Goal: Task Accomplishment & Management: Manage account settings

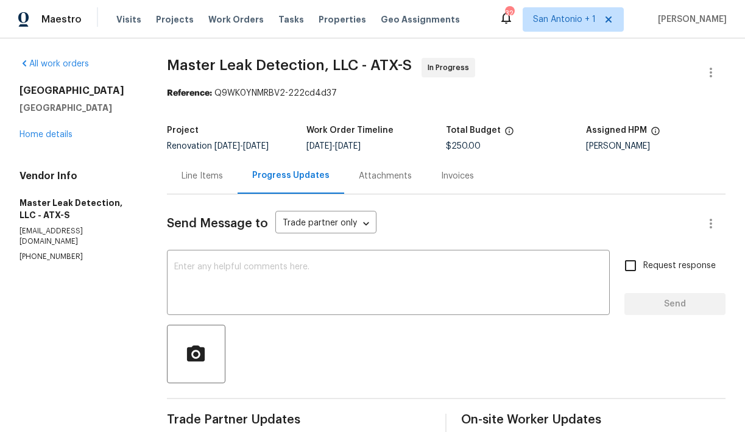
click at [211, 178] on div "Line Items" at bounding box center [202, 176] width 41 height 12
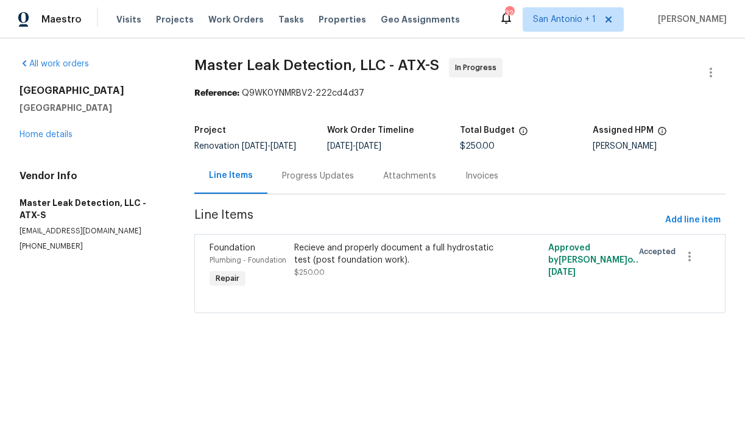
click at [338, 277] on div "Recieve and properly document a full hydrostatic test (post foundation work). $…" at bounding box center [396, 260] width 204 height 37
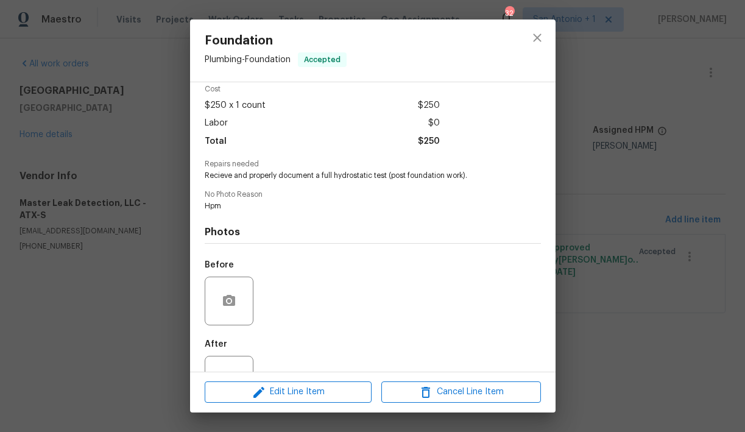
scroll to position [98, 0]
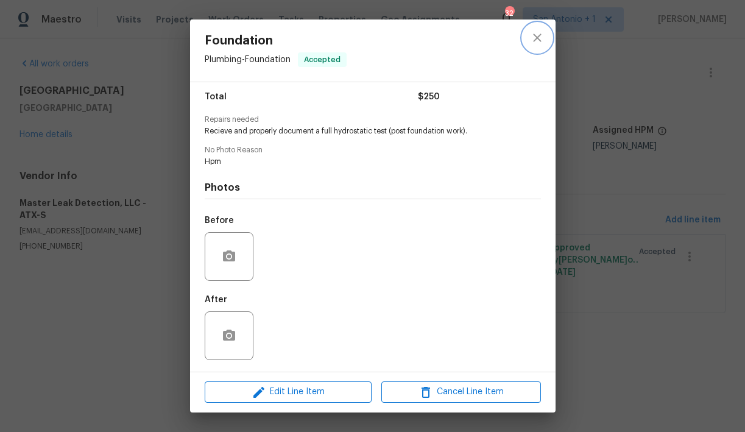
click at [536, 44] on icon "close" at bounding box center [537, 37] width 15 height 15
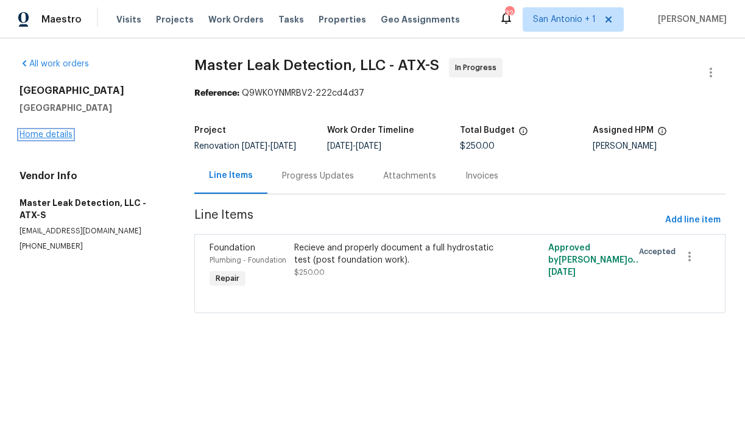
click at [57, 132] on link "Home details" at bounding box center [46, 134] width 53 height 9
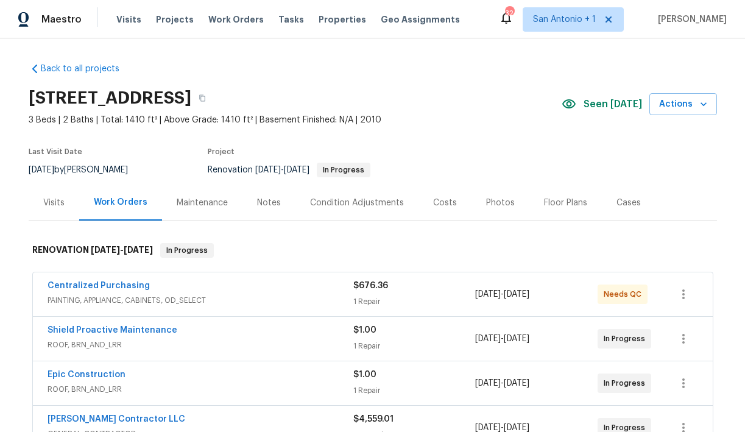
click at [266, 204] on div "Notes" at bounding box center [269, 203] width 24 height 12
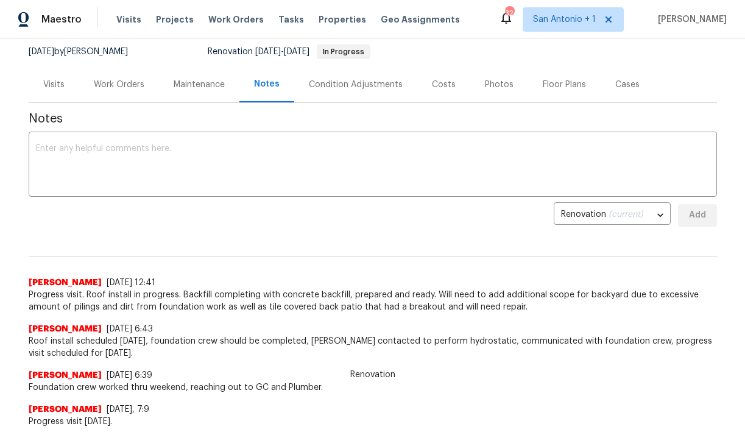
scroll to position [123, 0]
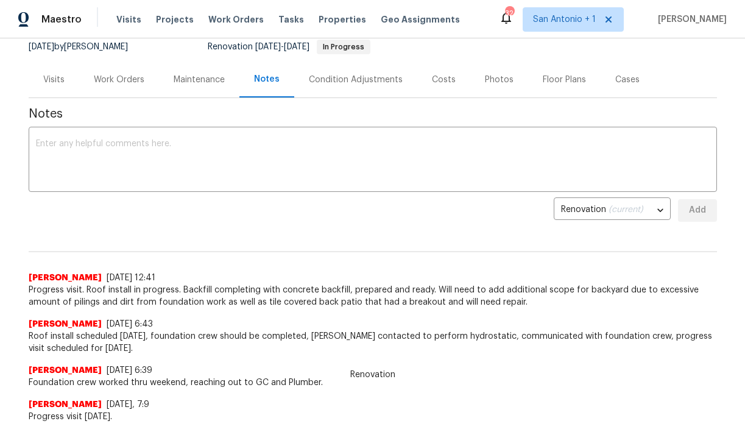
click at [108, 79] on div "Work Orders" at bounding box center [119, 80] width 51 height 12
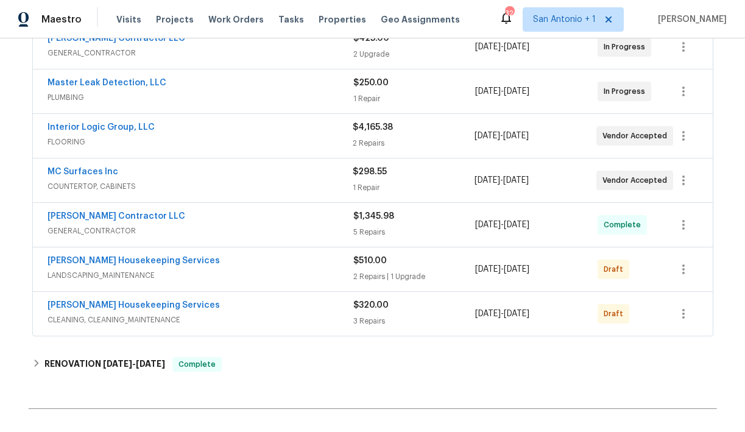
scroll to position [474, 0]
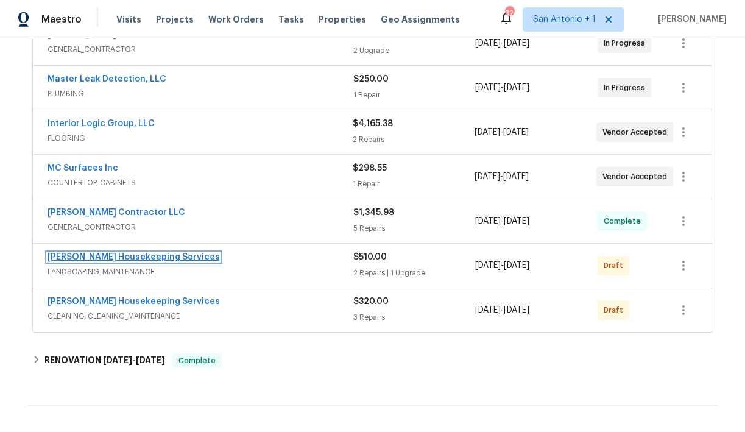
click at [132, 256] on link "[PERSON_NAME] Housekeeping Services" at bounding box center [134, 257] width 172 height 9
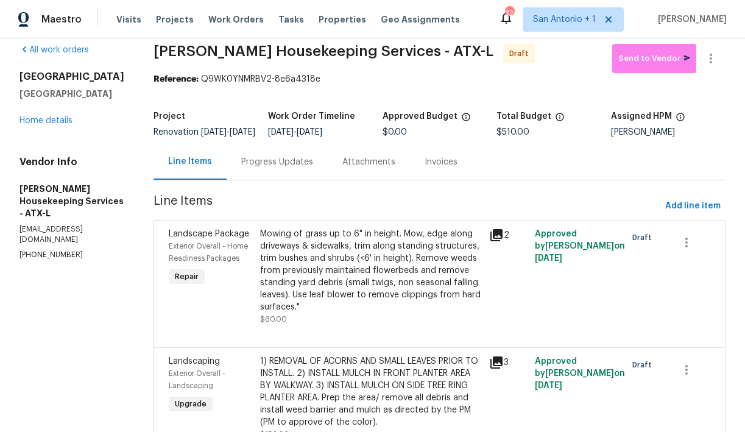
scroll to position [12, 0]
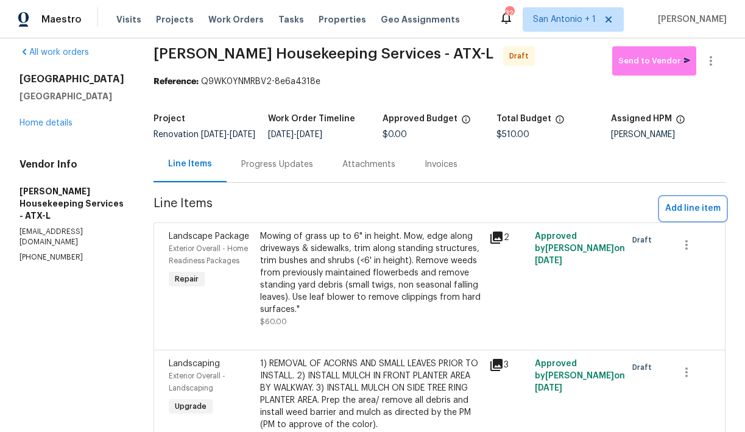
click at [681, 220] on button "Add line item" at bounding box center [693, 208] width 65 height 23
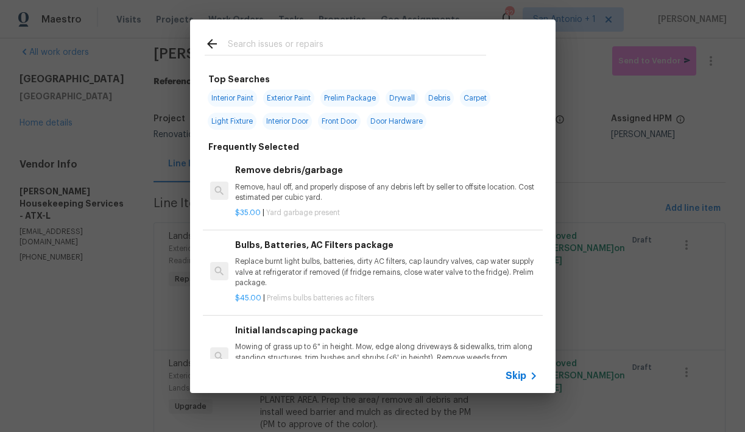
click at [276, 51] on input "text" at bounding box center [357, 46] width 258 height 18
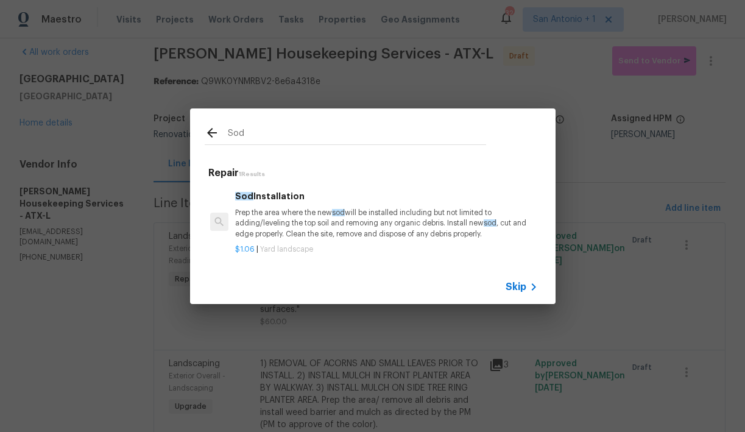
type input "Sod"
click at [278, 226] on p "Prep the area where the new sod will be installed including but not limited to …" at bounding box center [386, 223] width 302 height 31
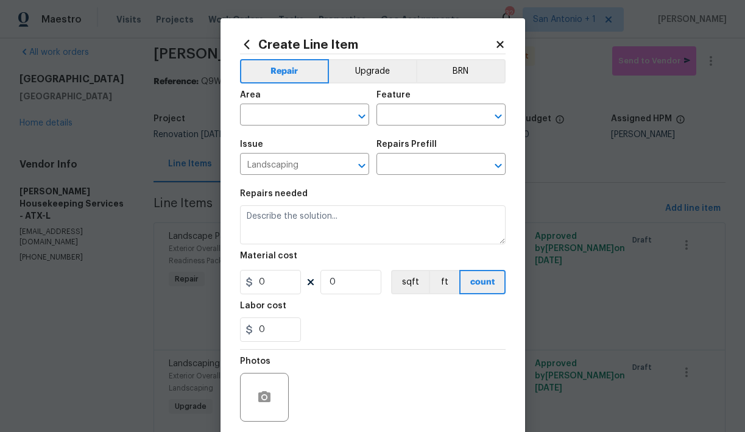
type textarea "Prep the area where the new sod will be installed including but not limited to …"
type input "1"
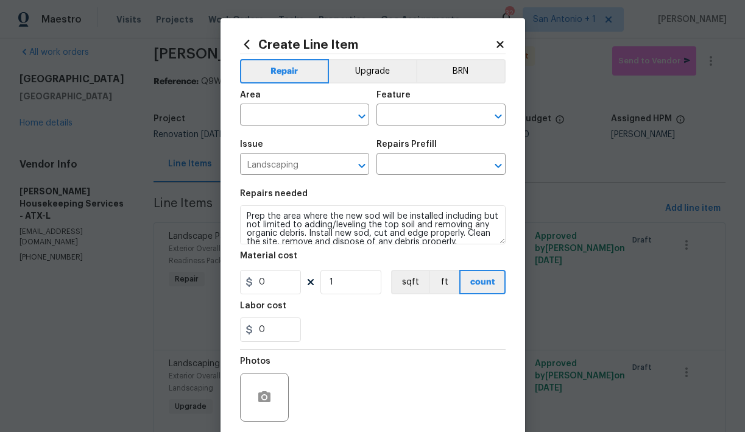
type input "Sod Installation $1.06"
type input "1.06"
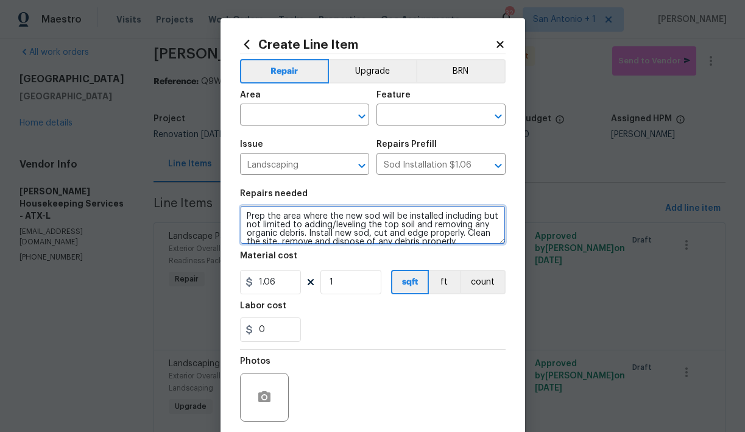
click at [246, 214] on textarea "Prep the area where the new sod will be installed including but not limited to …" at bounding box center [373, 224] width 266 height 39
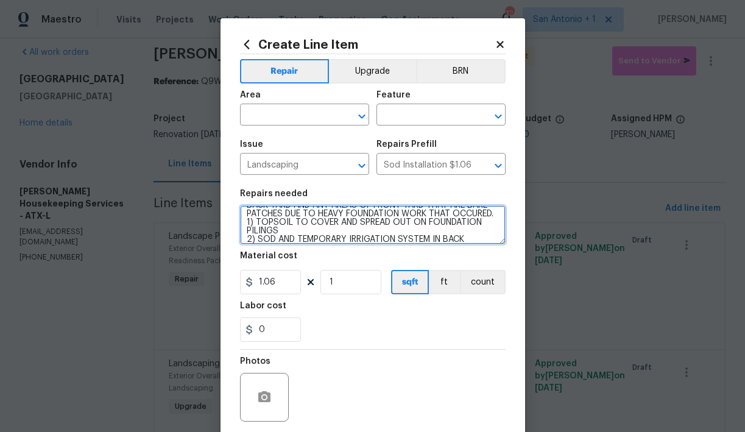
scroll to position [20, 0]
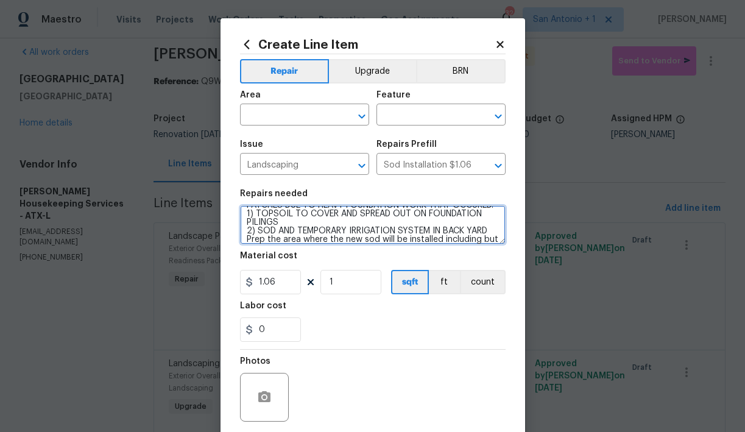
type textarea "BACK YARD AND ANY AREAS OF FRONT YARD THAT ARE BARE PATCHES DUE TO HEAVY FOUNDA…"
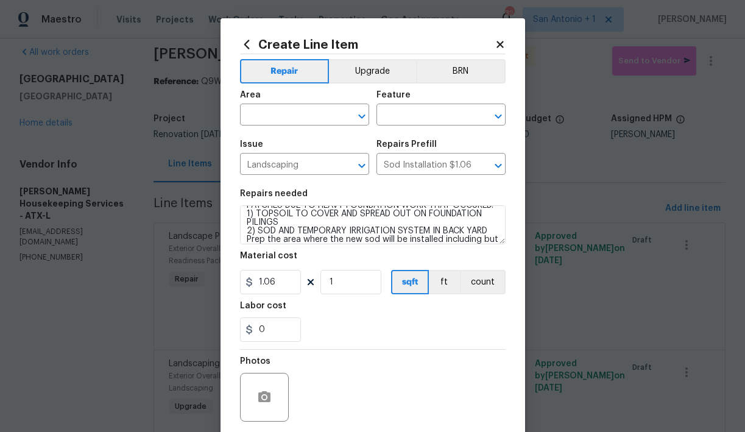
click at [335, 317] on div "Labor cost" at bounding box center [373, 310] width 266 height 16
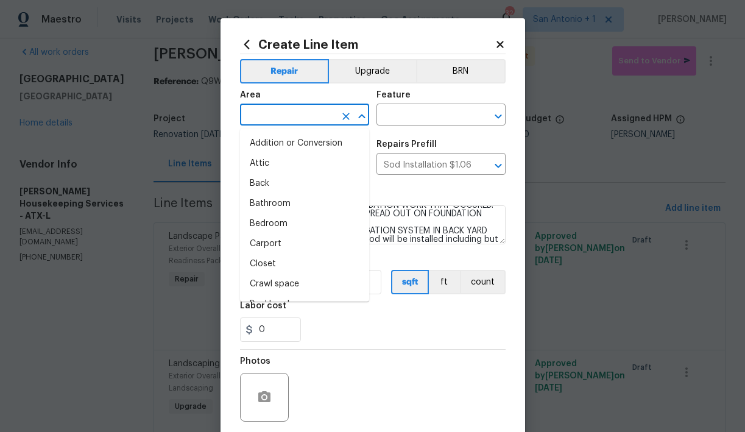
click at [304, 121] on input "text" at bounding box center [287, 116] width 95 height 19
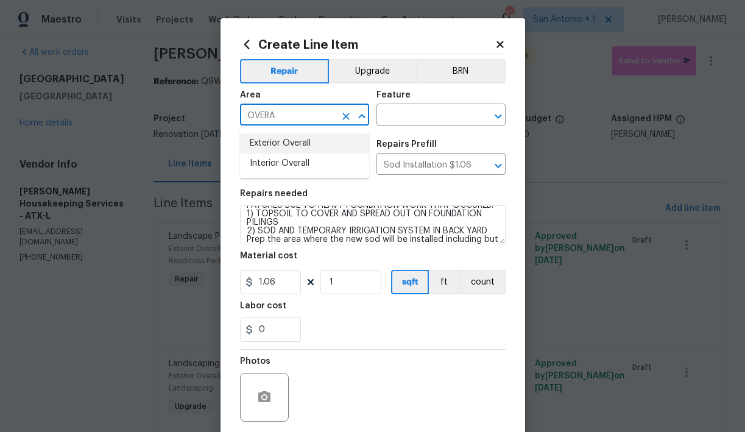
click at [297, 144] on li "Exterior Overall" at bounding box center [304, 143] width 129 height 20
type input "Exterior Overall"
click at [406, 120] on input "text" at bounding box center [424, 116] width 95 height 19
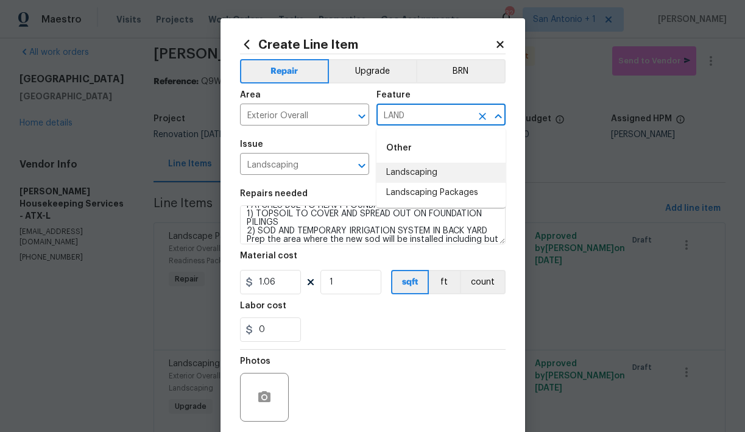
click at [411, 172] on li "Landscaping" at bounding box center [441, 173] width 129 height 20
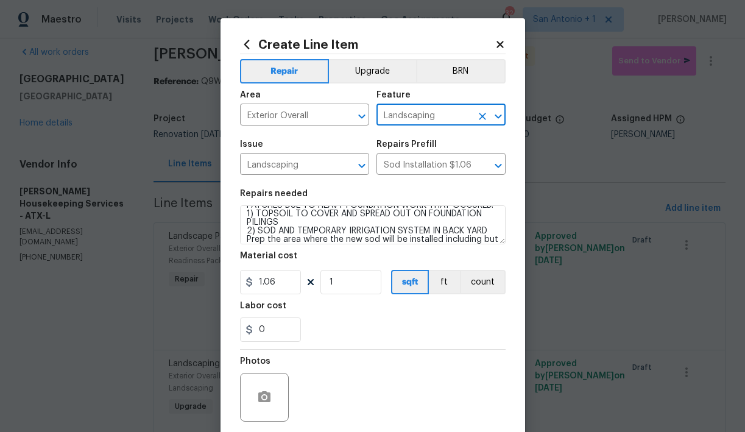
type input "Landscaping"
click at [328, 336] on div "0" at bounding box center [373, 330] width 266 height 24
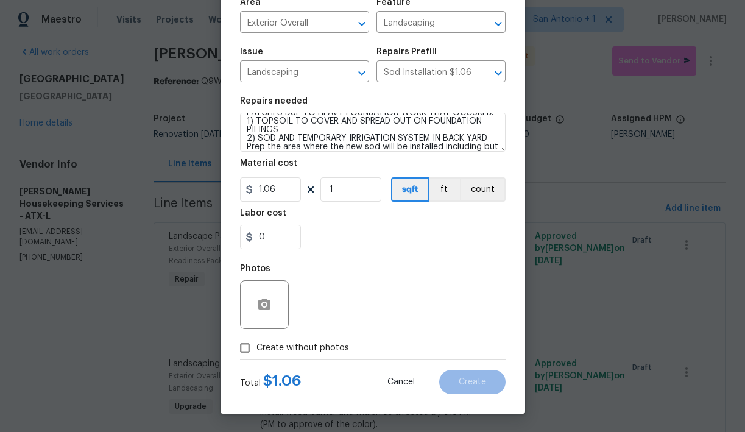
click at [312, 350] on span "Create without photos" at bounding box center [303, 348] width 93 height 13
click at [257, 350] on input "Create without photos" at bounding box center [244, 347] width 23 height 23
checkbox input "true"
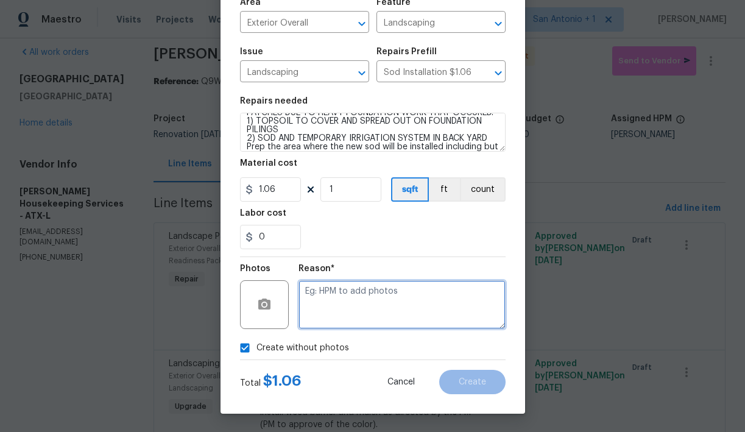
click at [354, 306] on textarea at bounding box center [402, 304] width 207 height 49
type textarea "HPM TO ADD"
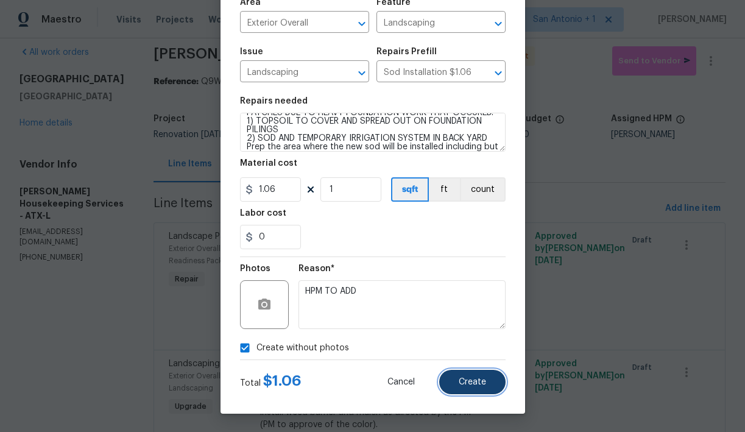
click at [464, 378] on span "Create" at bounding box center [472, 382] width 27 height 9
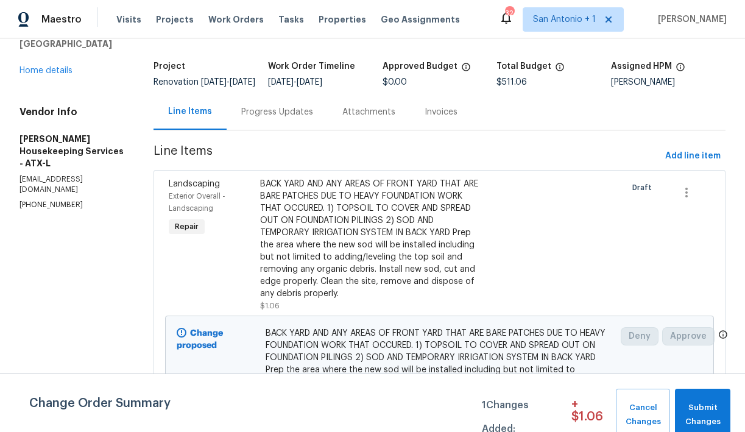
scroll to position [66, 0]
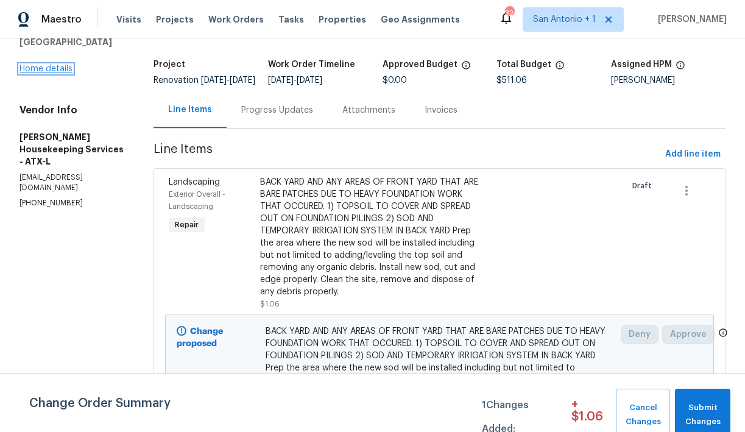
click at [65, 73] on link "Home details" at bounding box center [46, 69] width 53 height 9
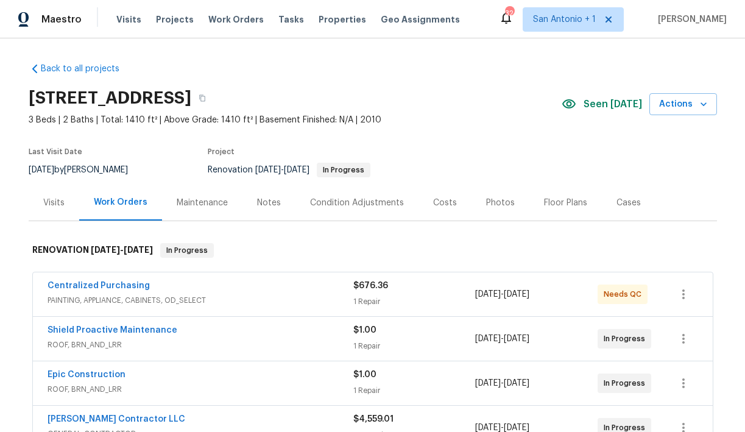
click at [267, 201] on div "Notes" at bounding box center [269, 203] width 24 height 12
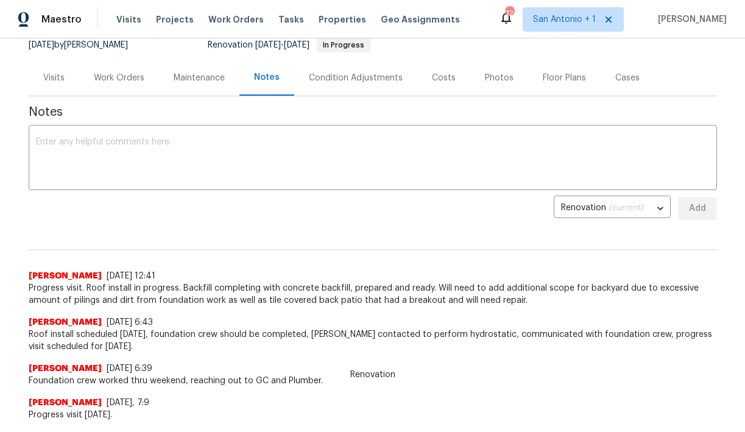
scroll to position [127, 0]
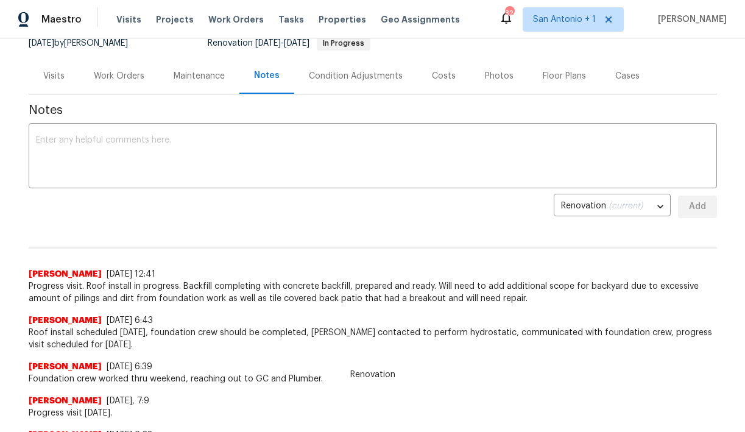
click at [119, 77] on div "Work Orders" at bounding box center [119, 76] width 51 height 12
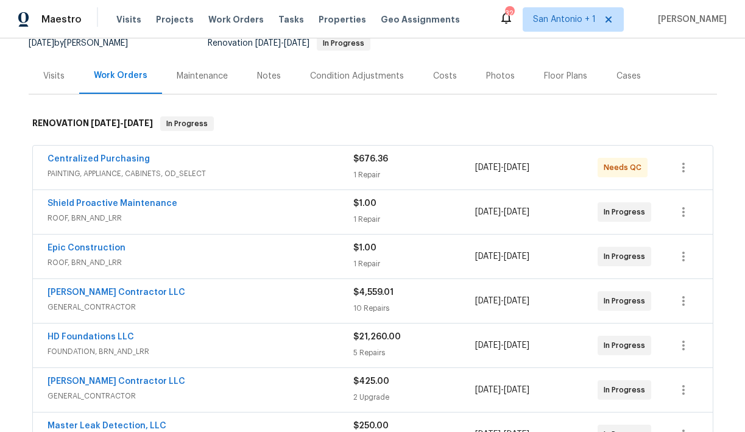
click at [135, 285] on div "Mario Suarez Contractor LLC GENERAL_CONTRACTOR $4,559.01 10 Repairs 8/23/2025 -…" at bounding box center [373, 301] width 680 height 44
click at [127, 294] on link "[PERSON_NAME] Contractor LLC" at bounding box center [117, 292] width 138 height 9
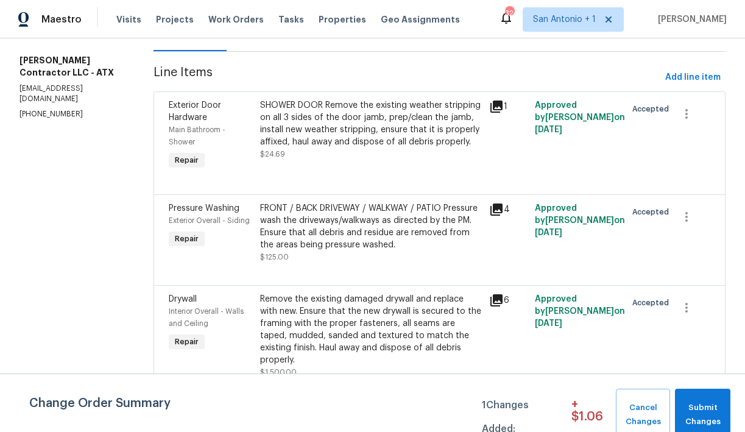
scroll to position [132, 0]
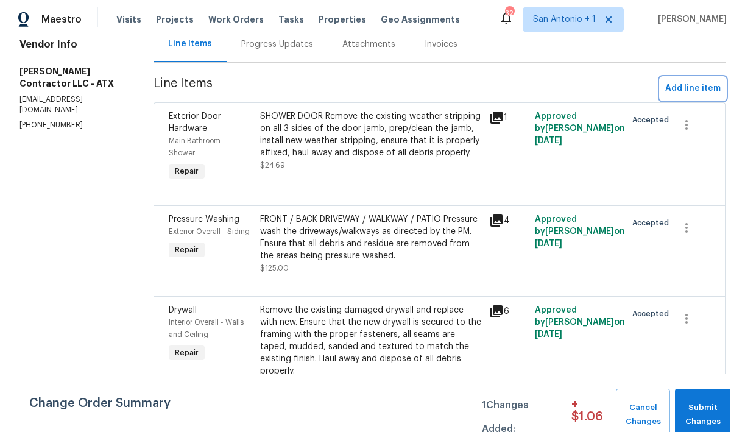
click at [684, 94] on span "Add line item" at bounding box center [693, 88] width 55 height 15
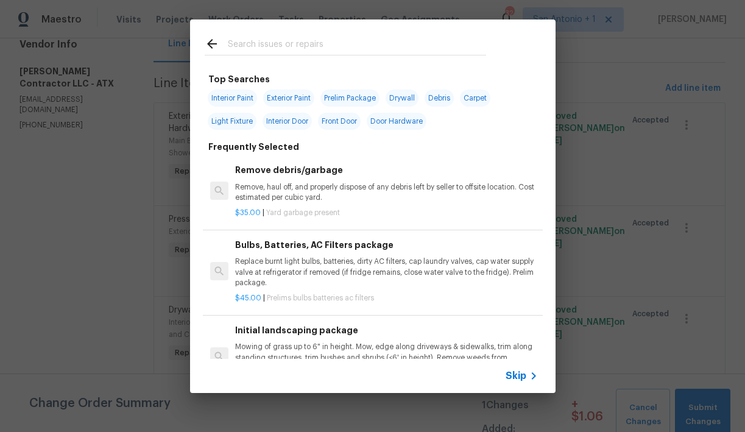
click at [303, 43] on input "text" at bounding box center [357, 46] width 258 height 18
type input "w"
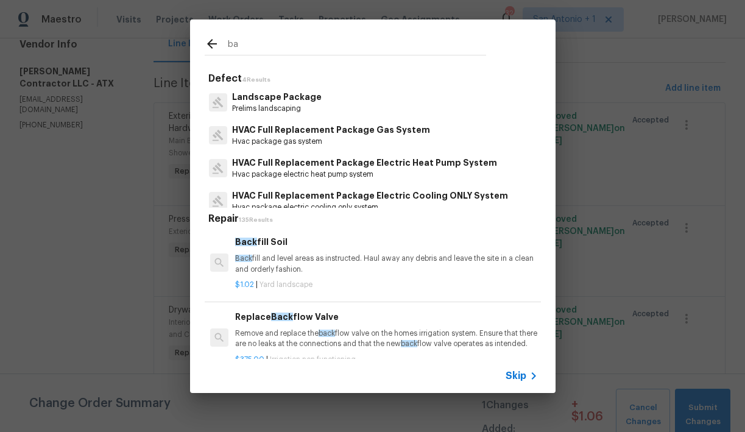
type input "b"
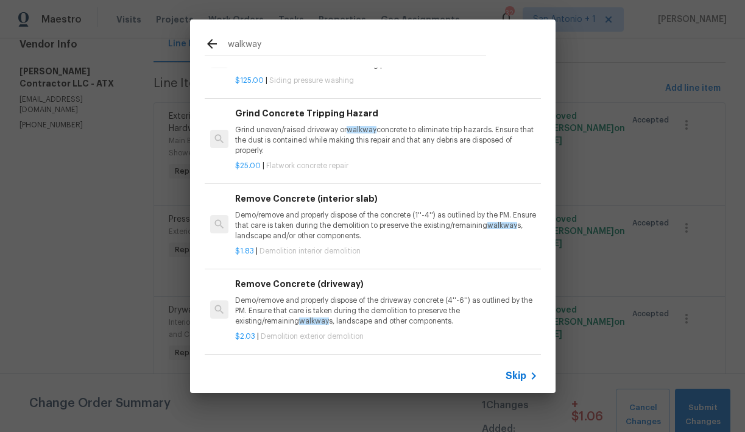
scroll to position [0, 0]
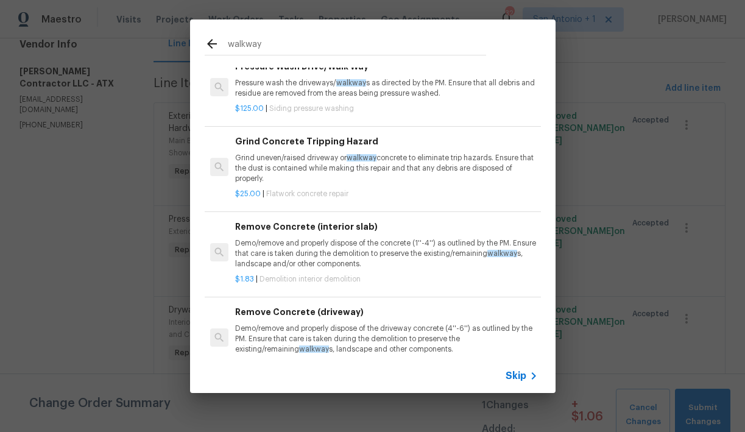
click at [260, 49] on input "walkway" at bounding box center [357, 46] width 258 height 18
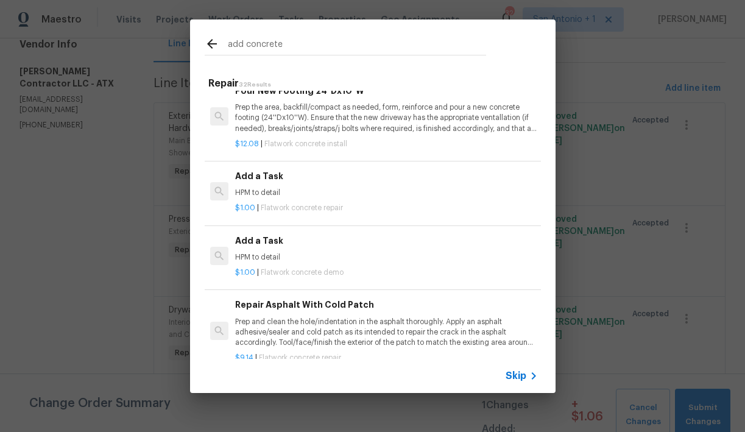
scroll to position [870, 0]
type input "add concrete"
click at [279, 189] on p "HPM to detail" at bounding box center [386, 192] width 302 height 10
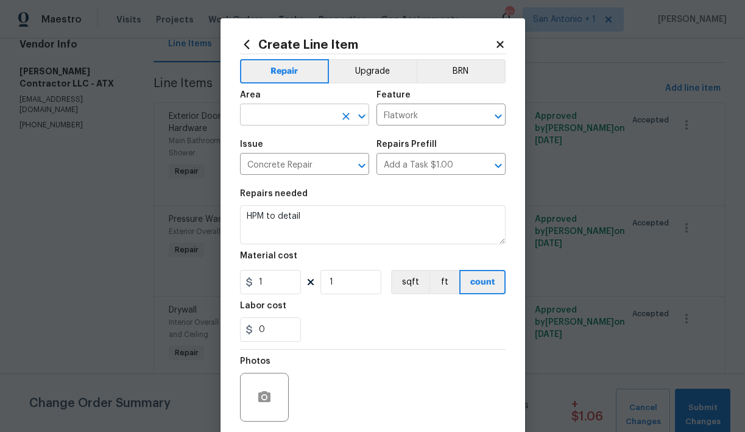
click at [289, 113] on input "text" at bounding box center [287, 116] width 95 height 19
click at [276, 138] on li "Back" at bounding box center [304, 143] width 129 height 20
type input "Back"
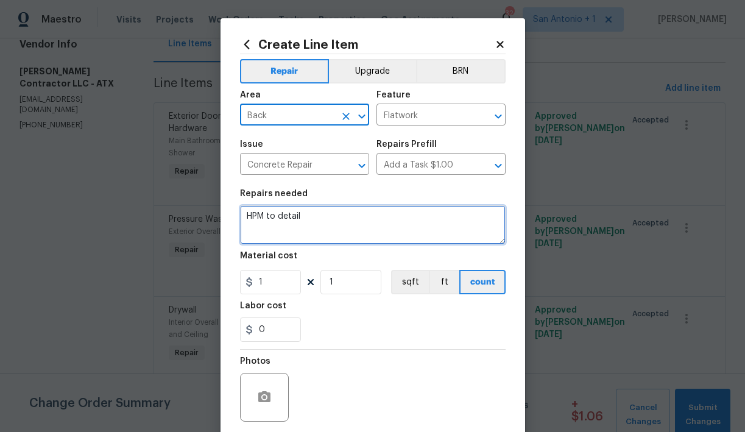
click at [247, 215] on textarea "HPM to detail" at bounding box center [373, 224] width 266 height 39
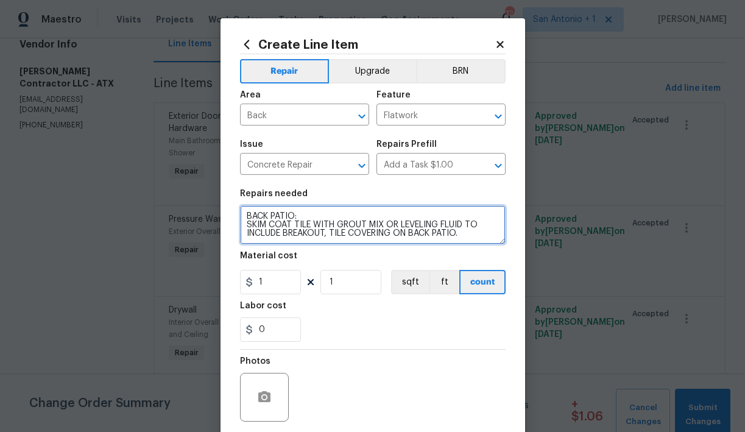
type textarea "BACK PATIO: SKIM COAT TILE WITH GROUT MIX OR LEVELING FLUID TO INCLUDE BREAKOUT…"
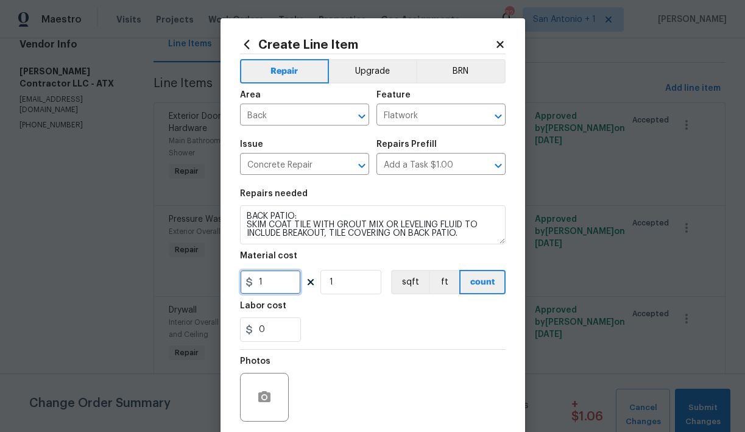
click at [274, 280] on input "1" at bounding box center [270, 282] width 61 height 24
type input "200"
click at [339, 307] on div "Labor cost" at bounding box center [373, 310] width 266 height 16
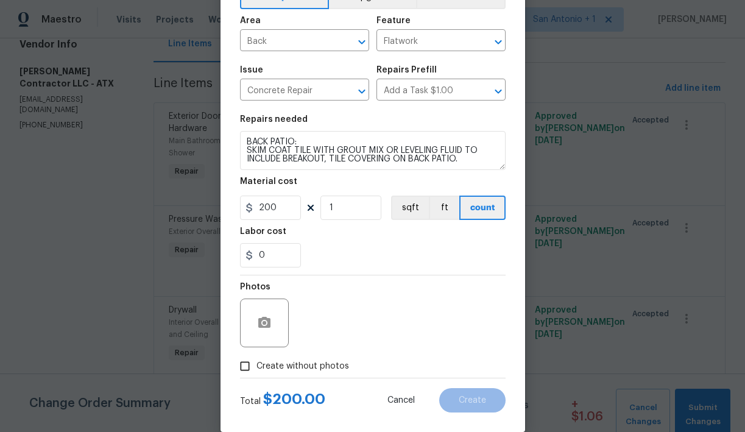
scroll to position [93, 0]
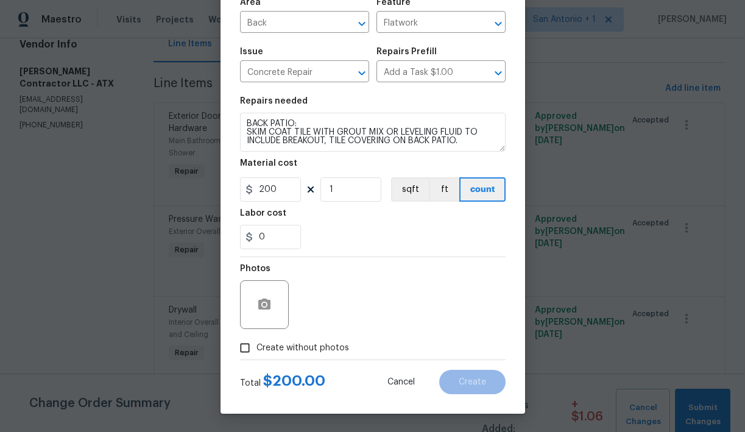
click at [308, 345] on span "Create without photos" at bounding box center [303, 348] width 93 height 13
click at [257, 345] on input "Create without photos" at bounding box center [244, 347] width 23 height 23
checkbox input "true"
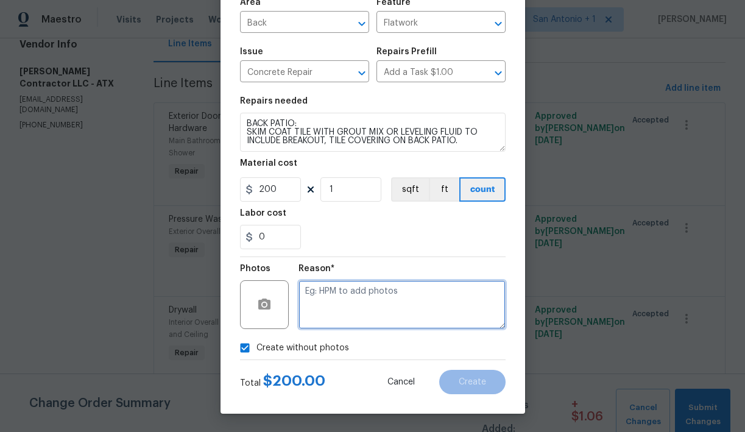
click at [352, 303] on textarea at bounding box center [402, 304] width 207 height 49
type textarea "HPM TO ADD"
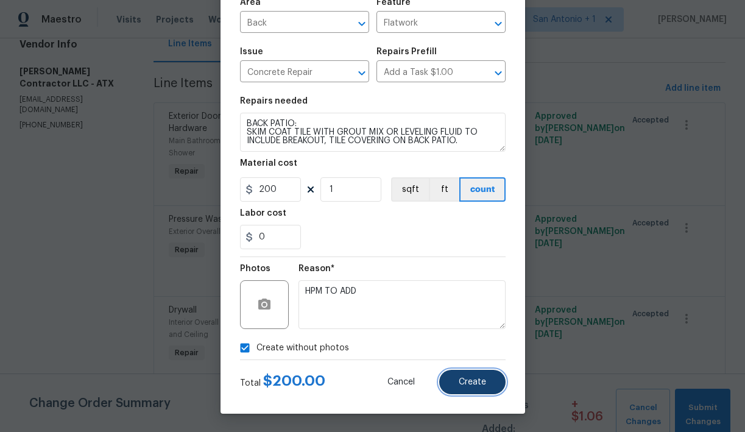
click at [482, 383] on span "Create" at bounding box center [472, 382] width 27 height 9
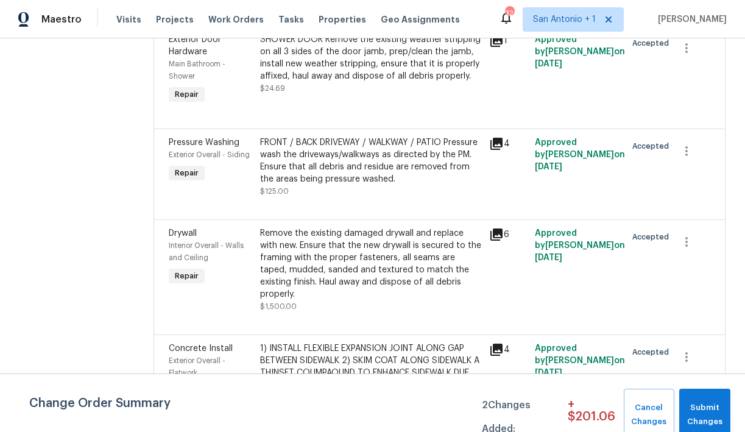
scroll to position [0, 0]
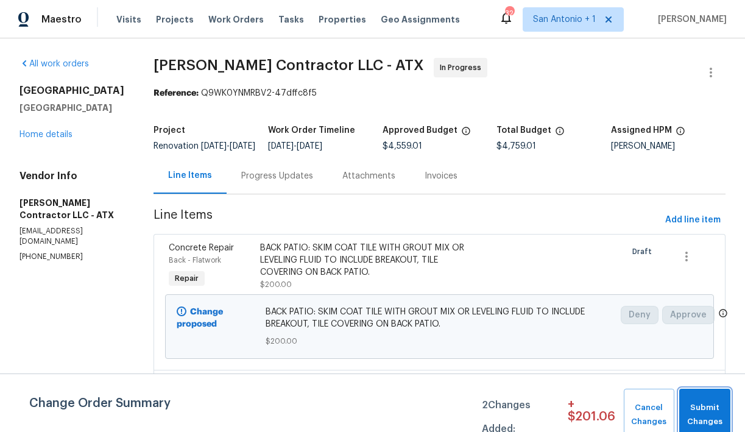
click at [702, 411] on span "Submit Changes" at bounding box center [705, 415] width 39 height 28
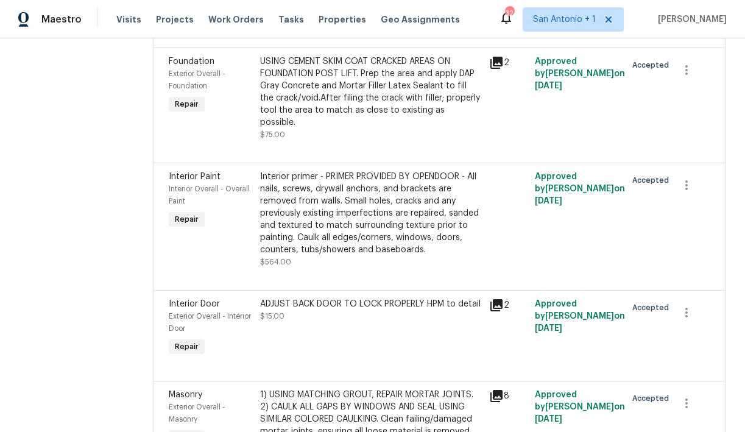
scroll to position [1082, 0]
click at [502, 68] on icon at bounding box center [497, 62] width 12 height 12
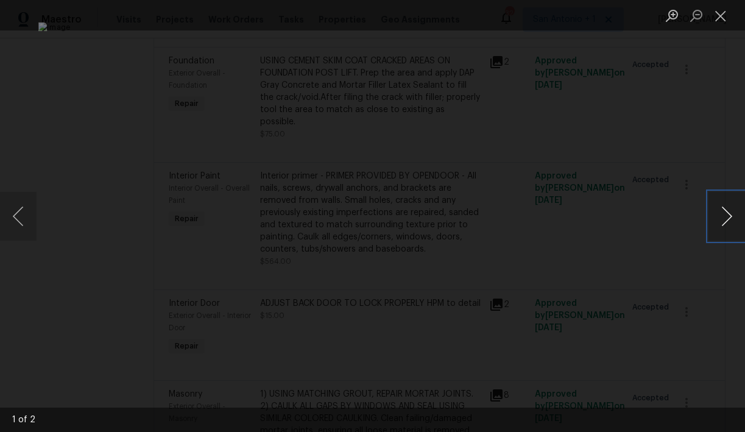
click at [732, 213] on button "Next image" at bounding box center [727, 216] width 37 height 49
click at [724, 16] on button "Close lightbox" at bounding box center [721, 15] width 24 height 21
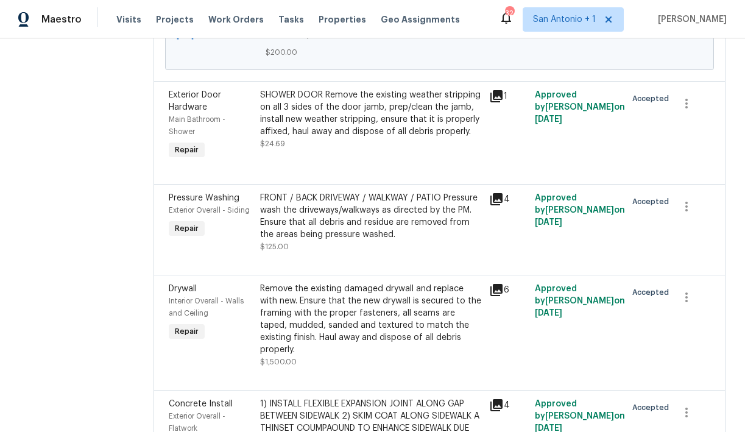
scroll to position [0, 0]
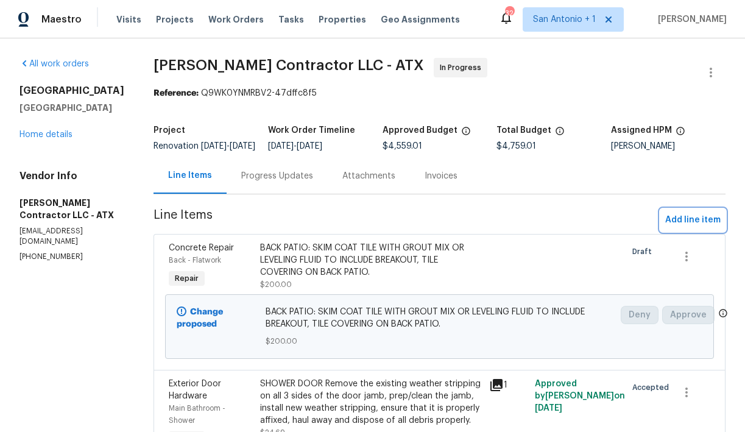
click at [689, 228] on span "Add line item" at bounding box center [693, 220] width 55 height 15
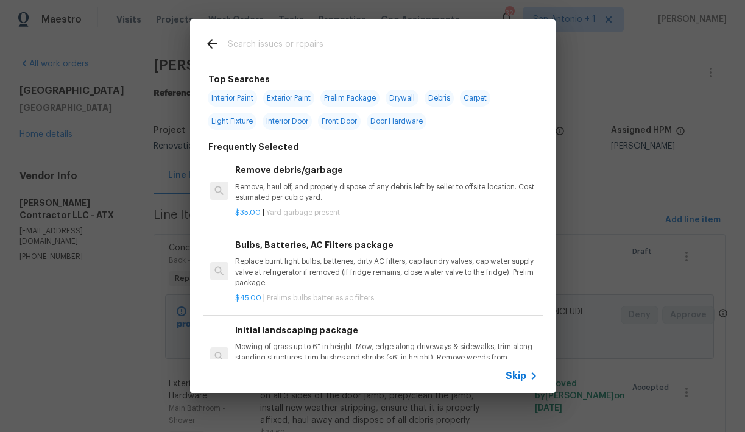
click at [299, 41] on input "text" at bounding box center [357, 46] width 258 height 18
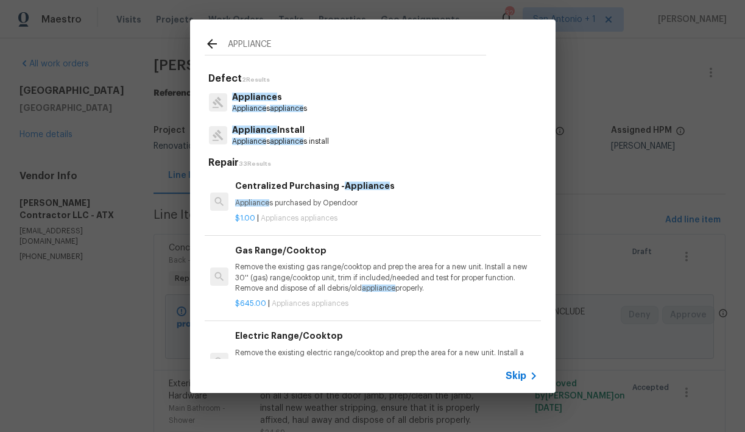
type input "APPLIANCE"
click at [565, 77] on div "APPLIANCE Defect 2 Results Appliance s Appliance s appliance s Appliance Instal…" at bounding box center [372, 206] width 745 height 413
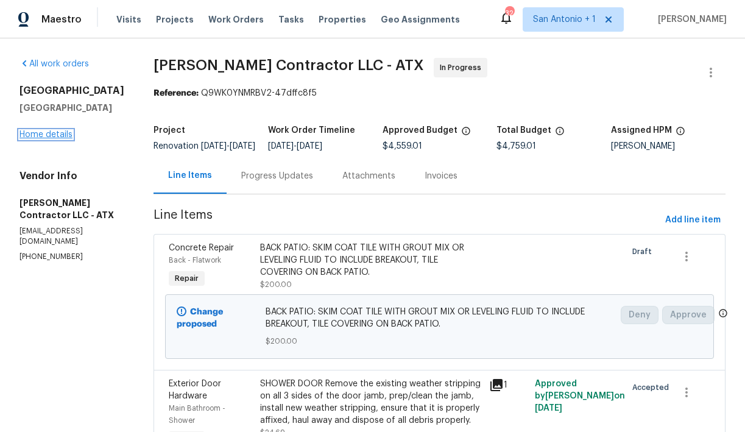
click at [43, 135] on link "Home details" at bounding box center [46, 134] width 53 height 9
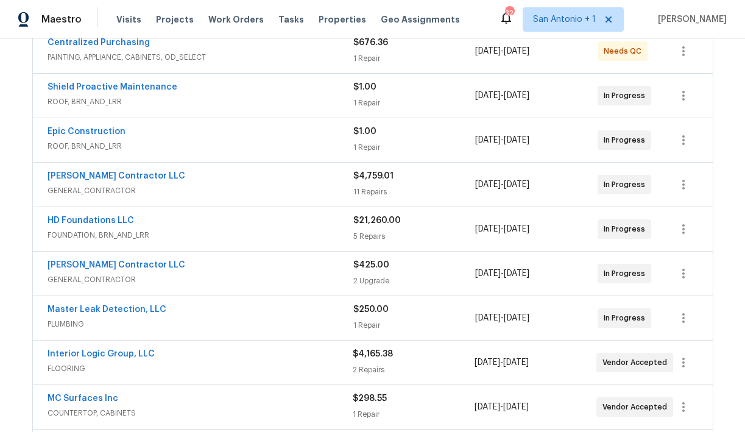
scroll to position [245, 0]
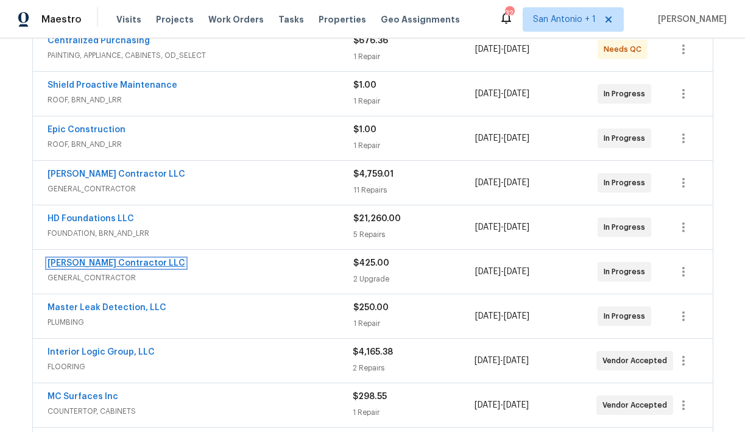
click at [130, 261] on link "[PERSON_NAME] Contractor LLC" at bounding box center [117, 263] width 138 height 9
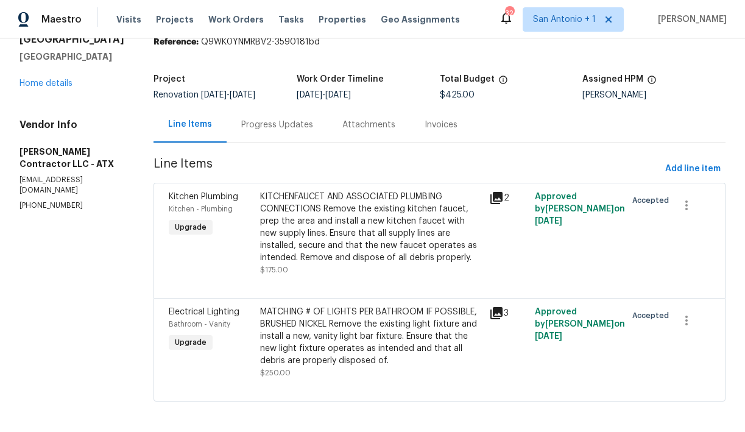
scroll to position [55, 0]
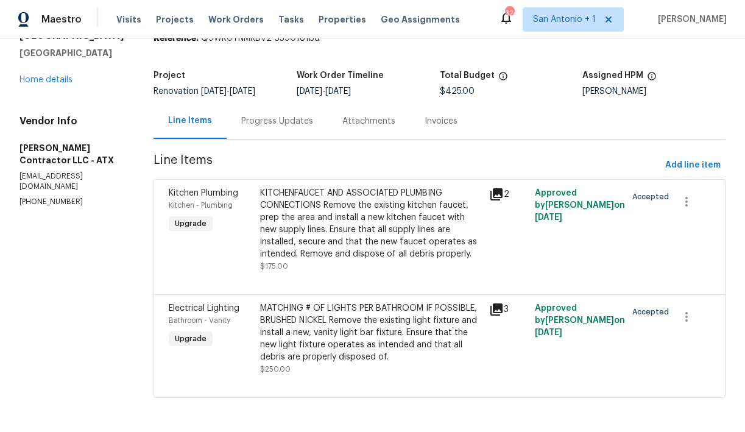
click at [503, 307] on icon at bounding box center [497, 310] width 12 height 12
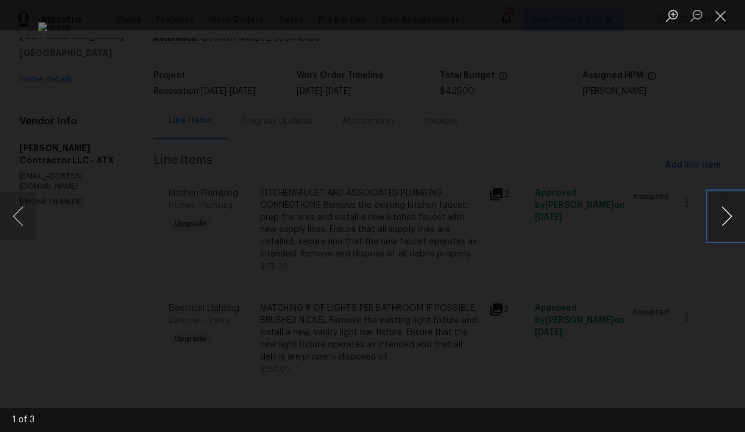
click at [723, 219] on button "Next image" at bounding box center [727, 216] width 37 height 49
click at [723, 218] on button "Next image" at bounding box center [727, 216] width 37 height 49
click at [727, 210] on button "Next image" at bounding box center [727, 216] width 37 height 49
click at [725, 18] on button "Close lightbox" at bounding box center [721, 15] width 24 height 21
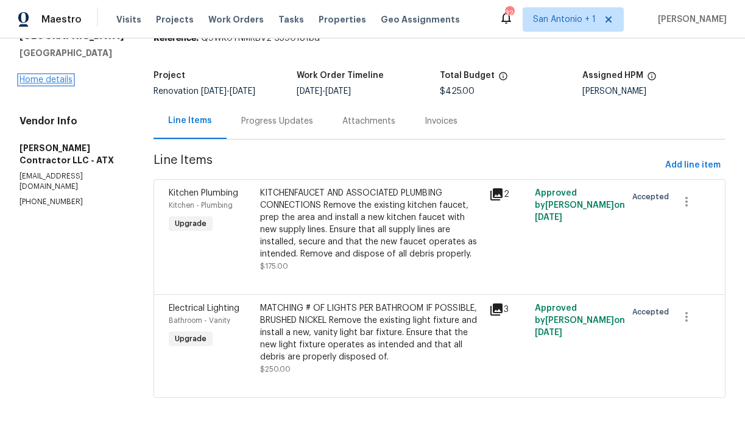
click at [47, 82] on link "Home details" at bounding box center [46, 80] width 53 height 9
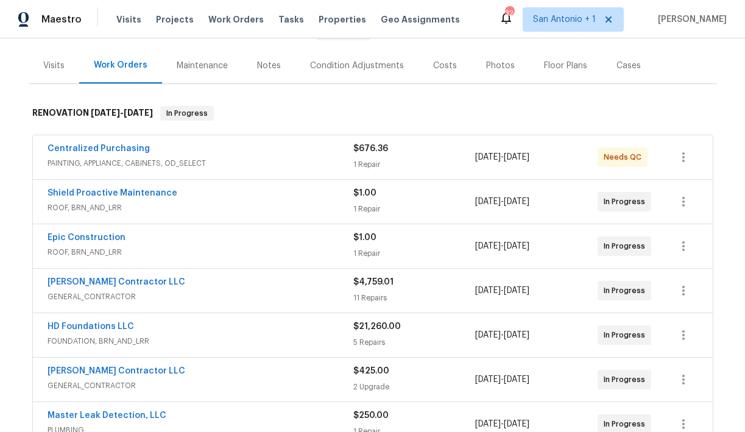
scroll to position [130, 0]
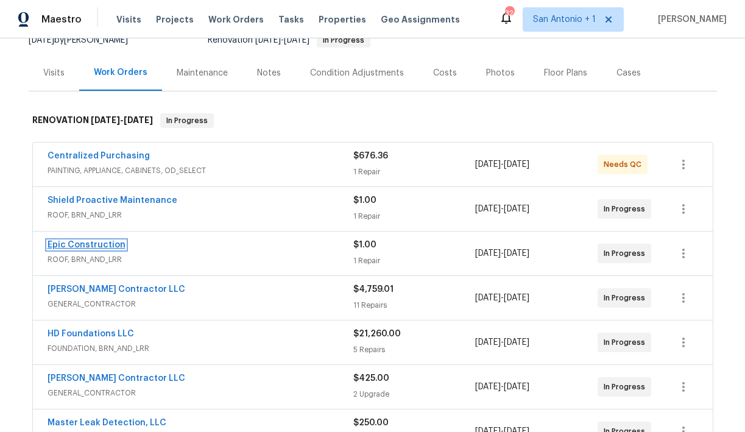
click at [83, 246] on link "Epic Construction" at bounding box center [87, 245] width 78 height 9
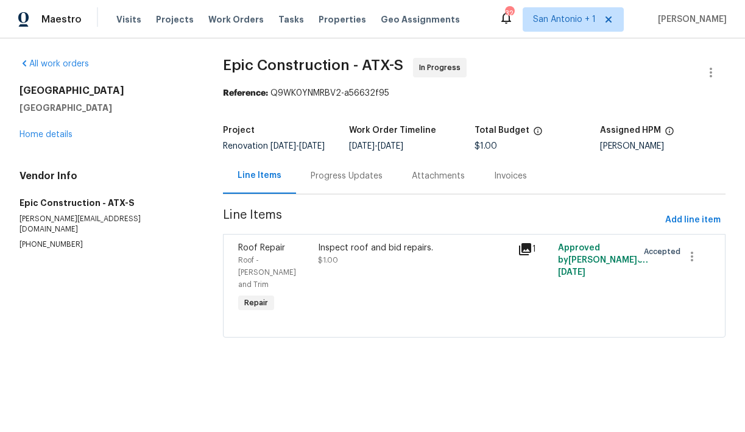
click at [345, 182] on div "Progress Updates" at bounding box center [347, 176] width 72 height 12
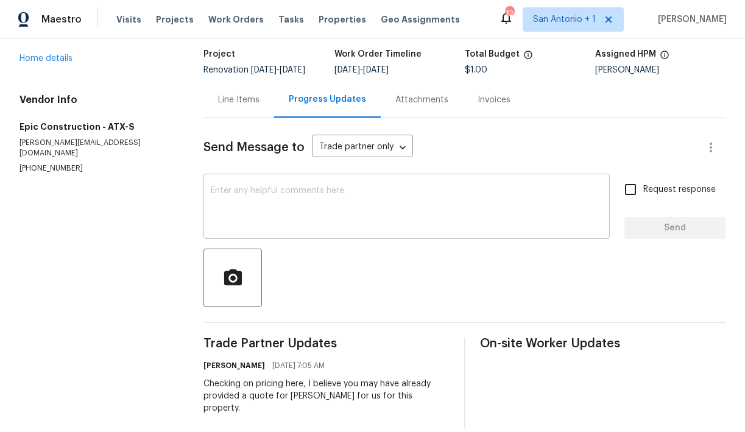
scroll to position [72, 0]
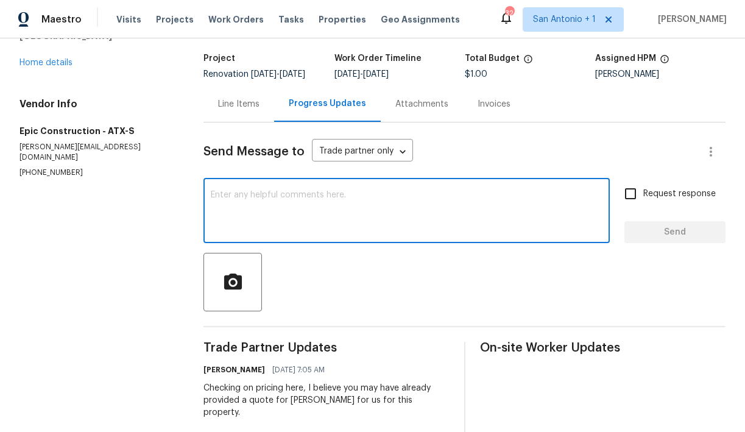
click at [282, 214] on textarea at bounding box center [407, 212] width 392 height 43
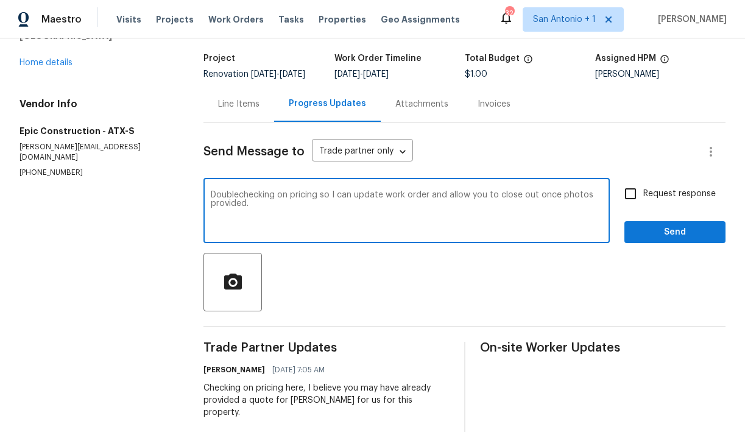
type textarea "Doublechecking on pricing so I can update work order and allow you to close out…"
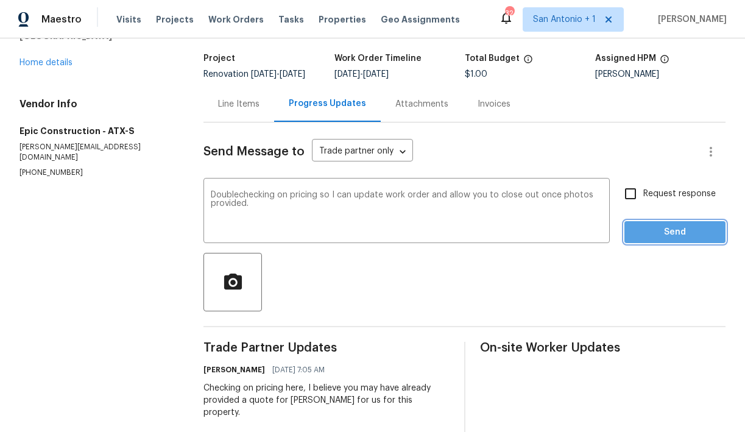
click at [683, 240] on span "Send" at bounding box center [675, 232] width 82 height 15
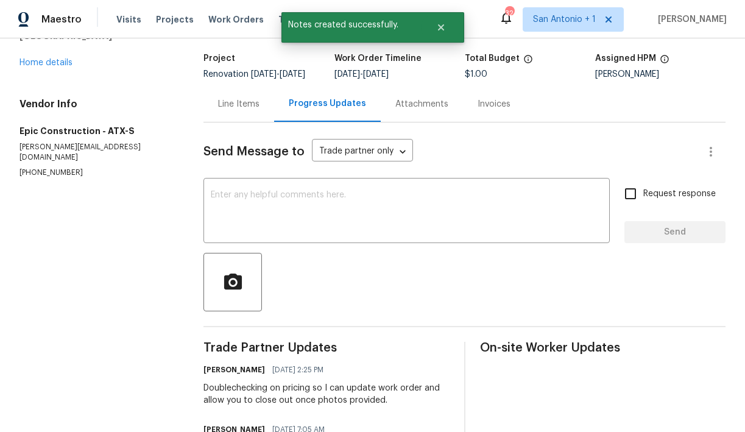
click at [57, 69] on div "All work orders 124 Blossom Valley Strm Buda, TX 78610 Home details Vendor Info…" at bounding box center [97, 82] width 155 height 192
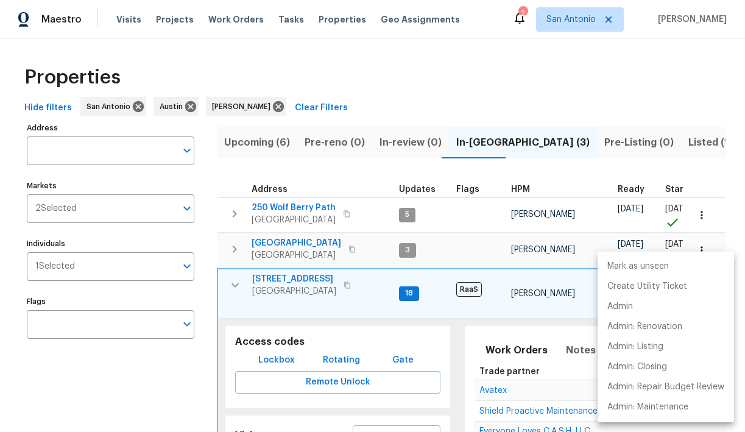
scroll to position [0, 436]
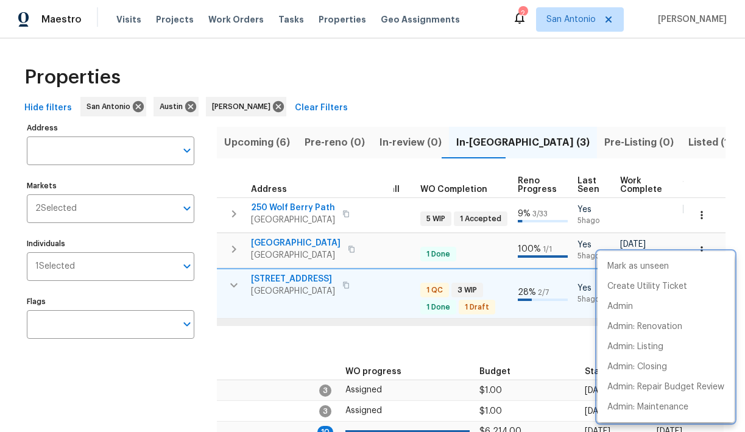
click at [233, 285] on div at bounding box center [372, 216] width 745 height 432
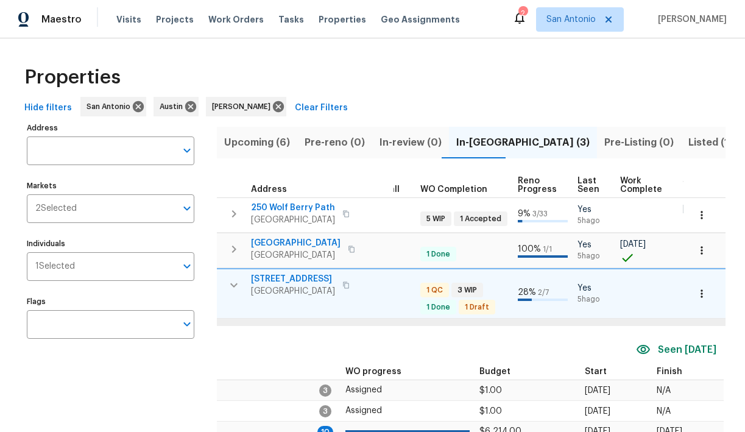
click at [235, 282] on icon "button" at bounding box center [234, 285] width 15 height 15
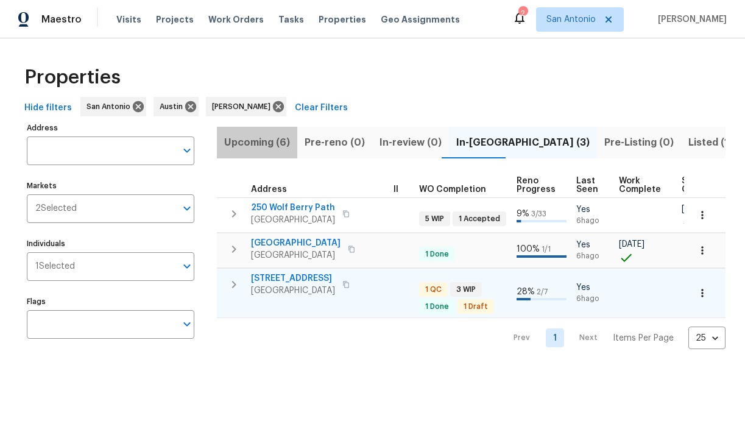
click at [263, 141] on span "Upcoming (6)" at bounding box center [257, 142] width 66 height 17
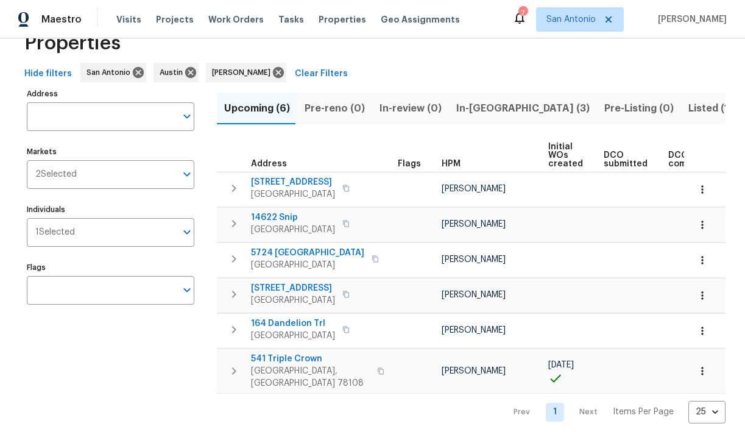
scroll to position [35, 0]
click at [472, 108] on span "In-[GEOGRAPHIC_DATA] (3)" at bounding box center [523, 107] width 133 height 17
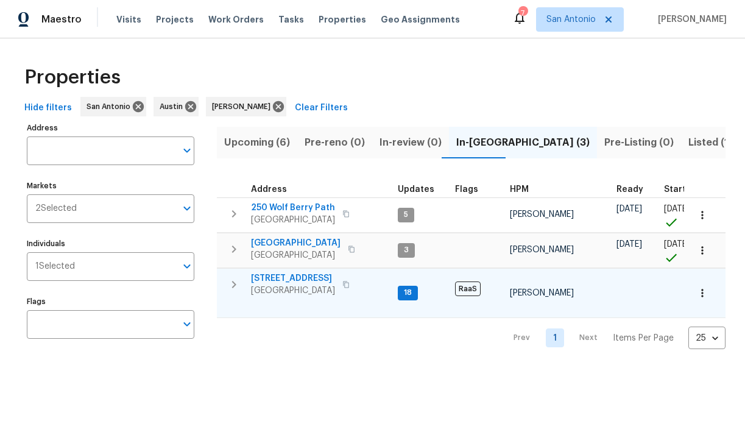
click at [294, 278] on span "[STREET_ADDRESS]" at bounding box center [293, 278] width 84 height 12
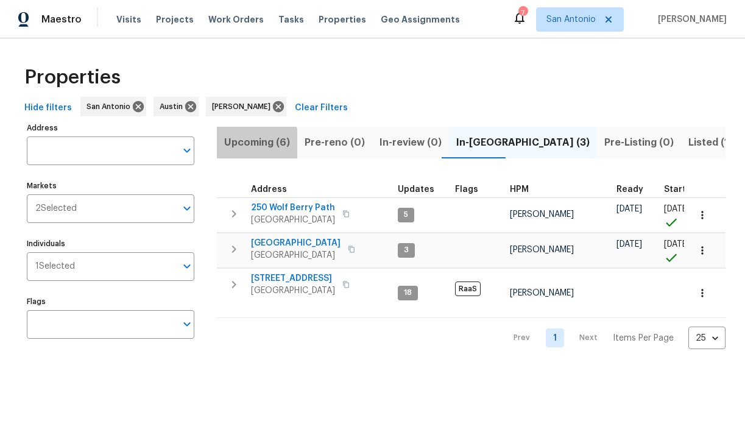
click at [255, 143] on span "Upcoming (6)" at bounding box center [257, 142] width 66 height 17
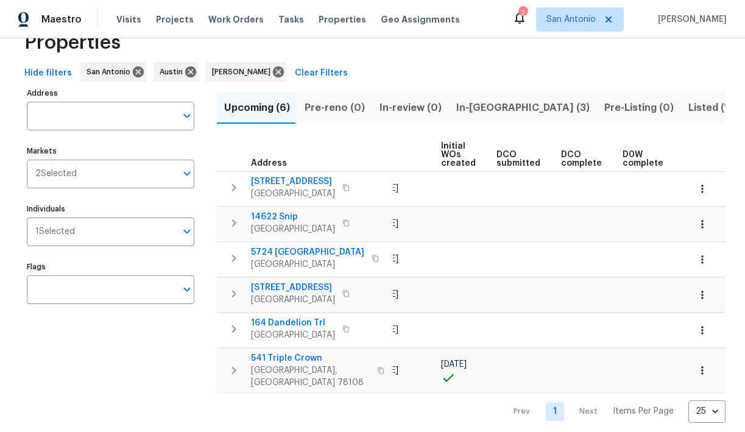
scroll to position [0, 267]
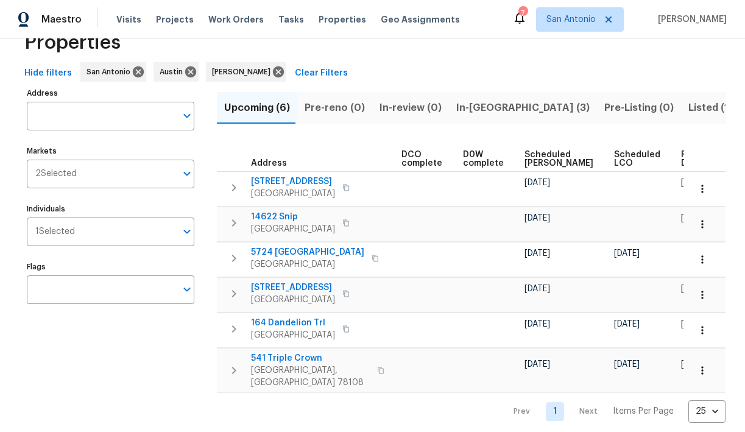
click at [681, 158] on span "Ready Date" at bounding box center [694, 159] width 27 height 17
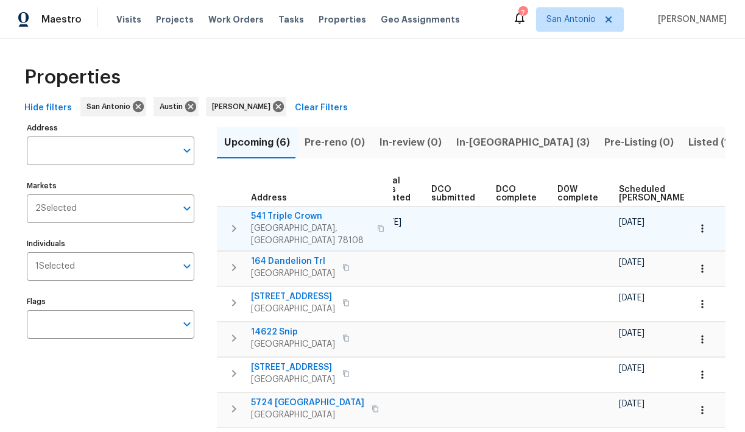
scroll to position [0, 280]
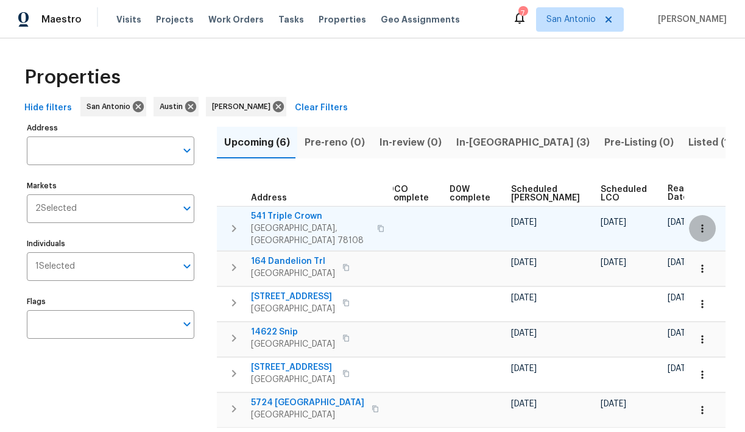
click at [705, 222] on icon "button" at bounding box center [703, 228] width 12 height 12
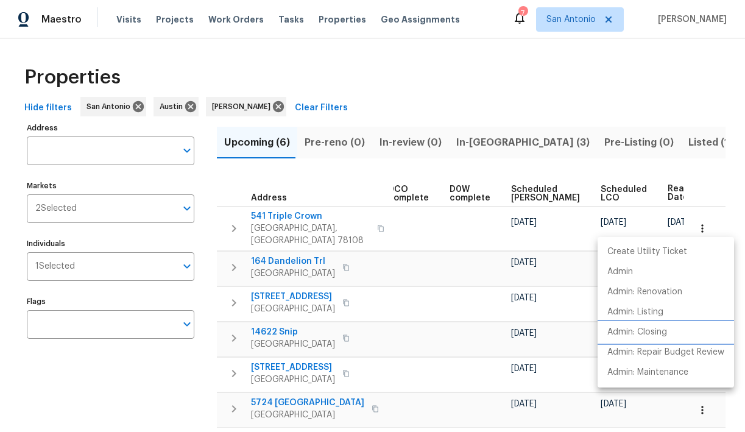
click at [662, 333] on p "Admin: Closing" at bounding box center [638, 332] width 60 height 13
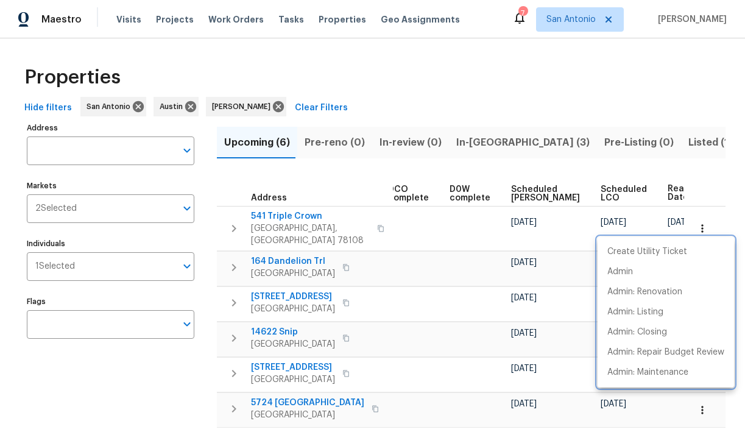
click at [700, 188] on div at bounding box center [372, 216] width 745 height 432
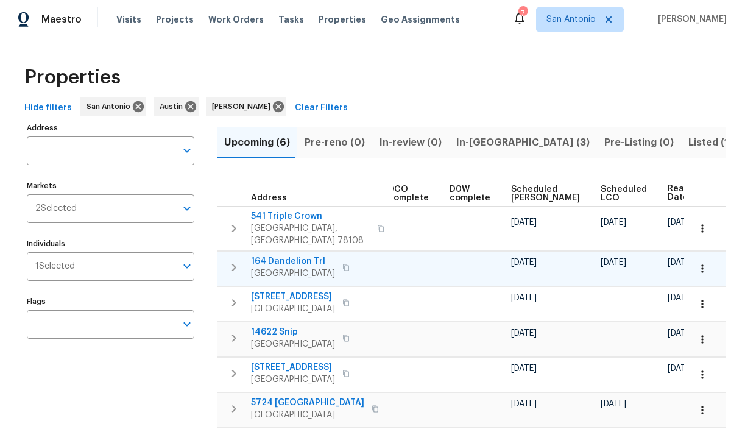
click at [699, 263] on icon "button" at bounding box center [703, 269] width 12 height 12
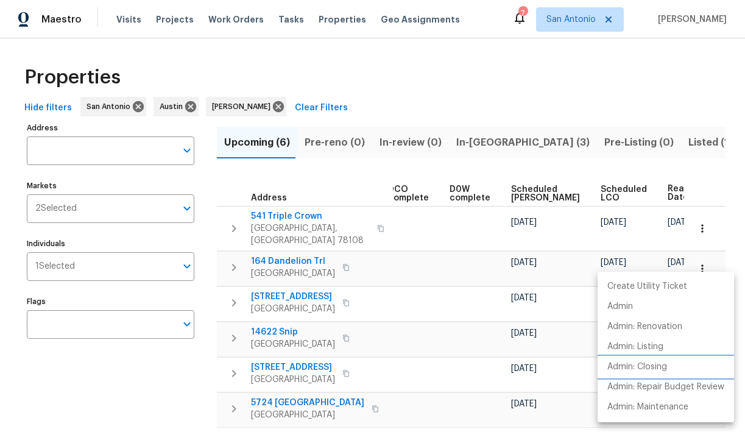
click at [658, 366] on p "Admin: Closing" at bounding box center [638, 367] width 60 height 13
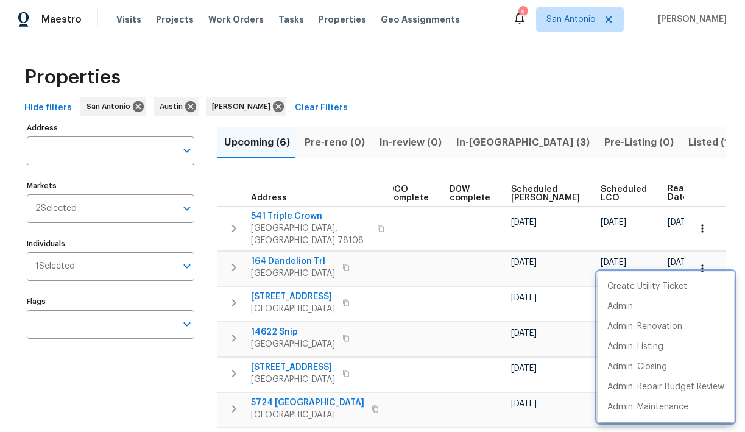
click at [594, 17] on div at bounding box center [372, 216] width 745 height 432
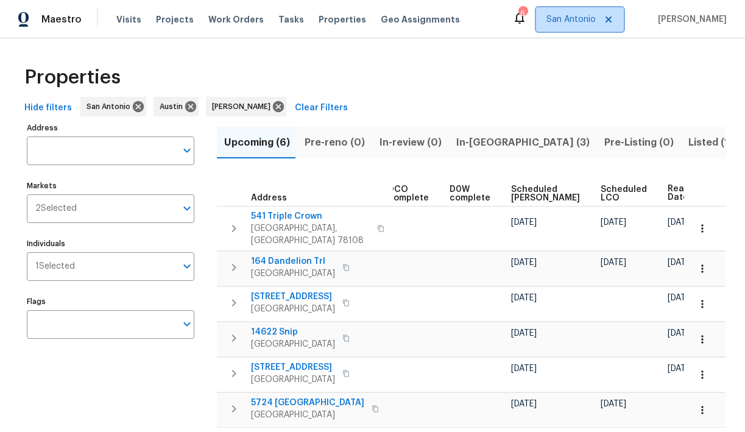
click at [594, 17] on span "San Antonio" at bounding box center [571, 19] width 49 height 12
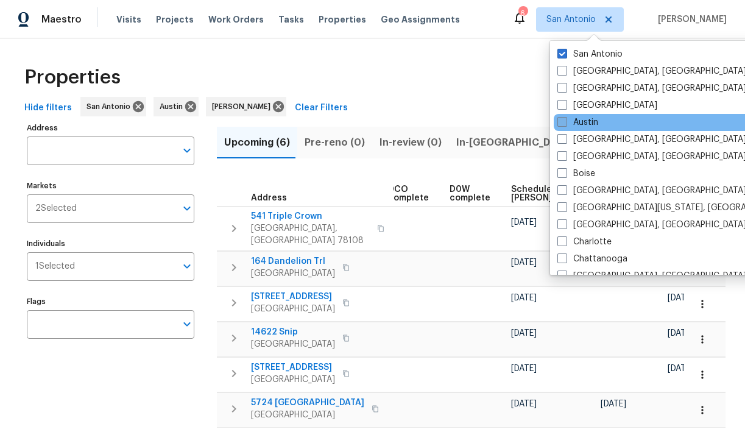
click at [593, 121] on label "Austin" at bounding box center [578, 122] width 41 height 12
click at [566, 121] on input "Austin" at bounding box center [562, 120] width 8 height 8
checkbox input "true"
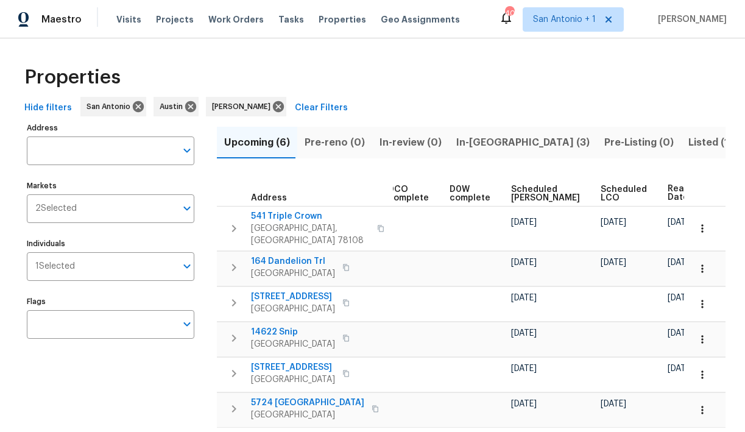
click at [474, 74] on div "Properties" at bounding box center [373, 77] width 706 height 39
click at [273, 105] on icon at bounding box center [278, 106] width 11 height 11
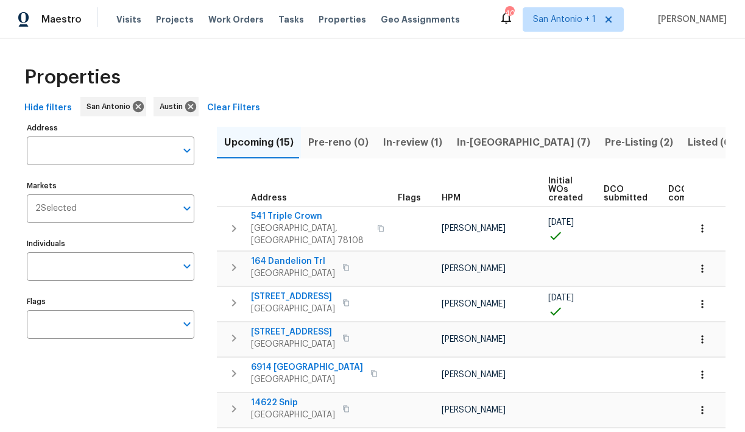
scroll to position [1, 0]
click at [688, 143] on span "Listed (66)" at bounding box center [714, 141] width 53 height 17
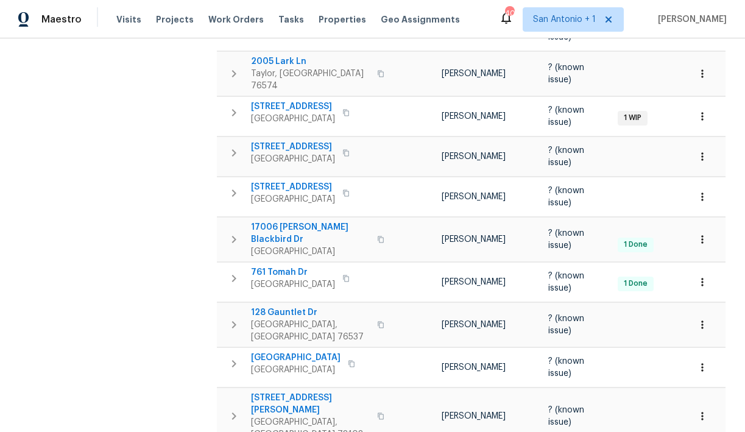
scroll to position [833, 0]
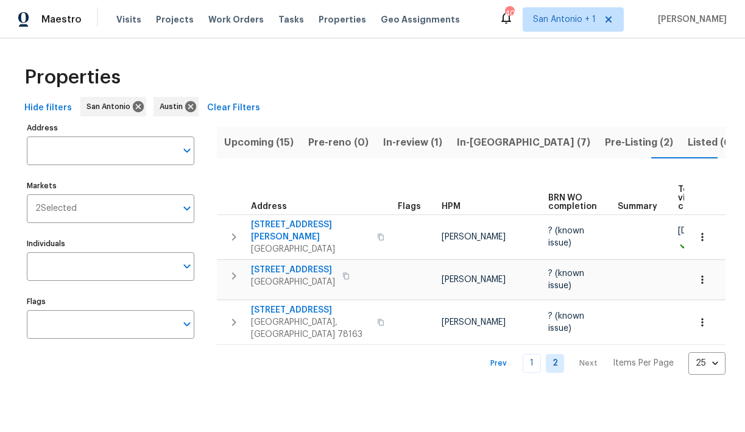
click at [688, 144] on span "Listed (66)" at bounding box center [714, 142] width 53 height 17
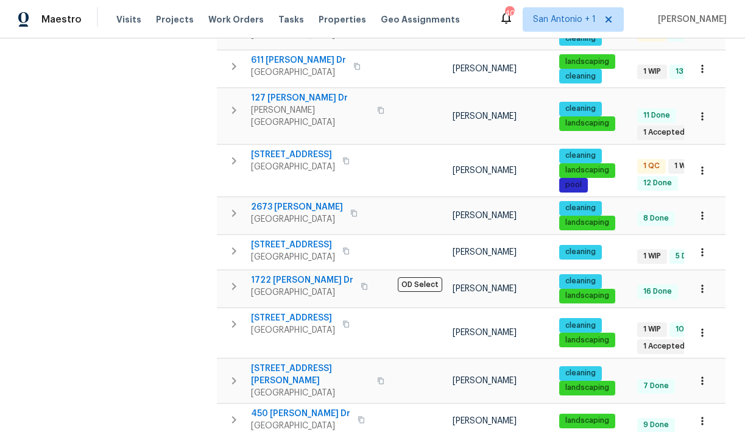
scroll to position [752, 0]
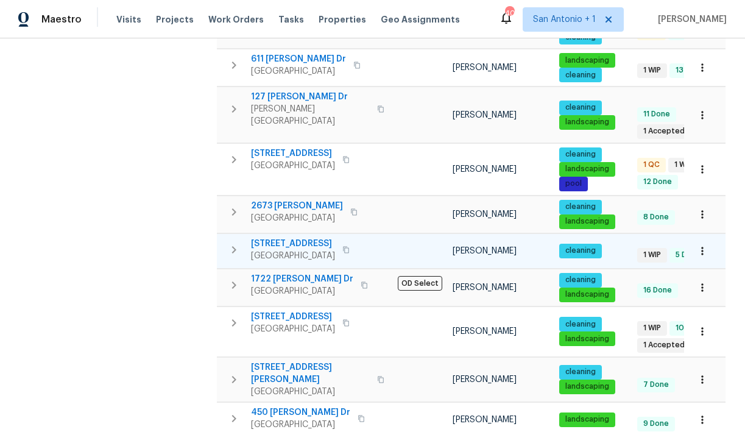
click at [320, 238] on span "540 Fieldwood Dr Unit A" at bounding box center [293, 244] width 84 height 12
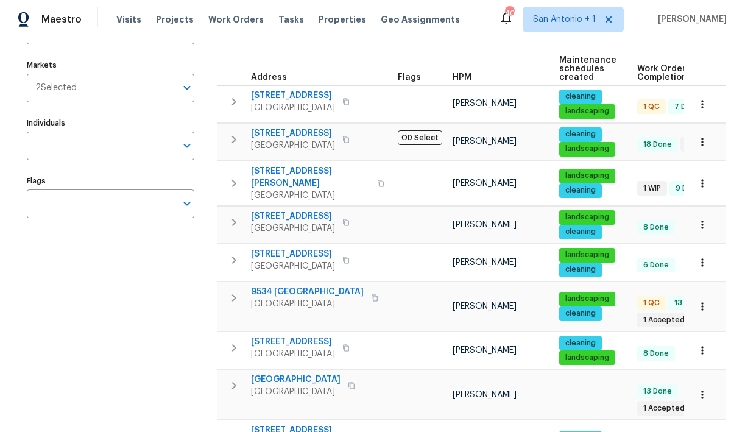
scroll to position [0, 0]
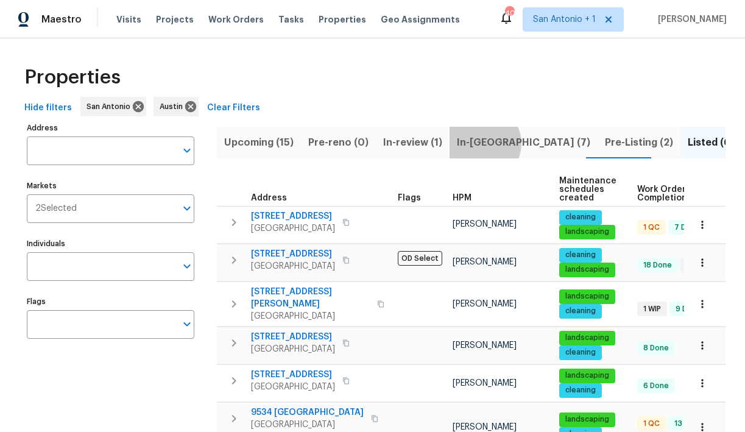
click at [476, 143] on span "In-reno (7)" at bounding box center [523, 142] width 133 height 17
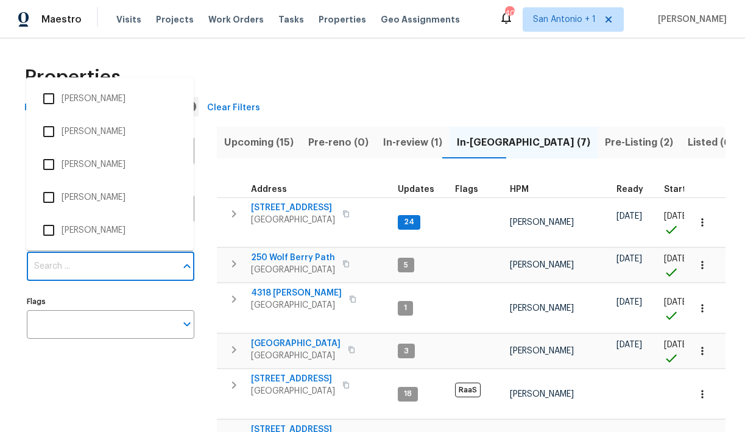
click at [172, 269] on input "Individuals" at bounding box center [101, 266] width 149 height 29
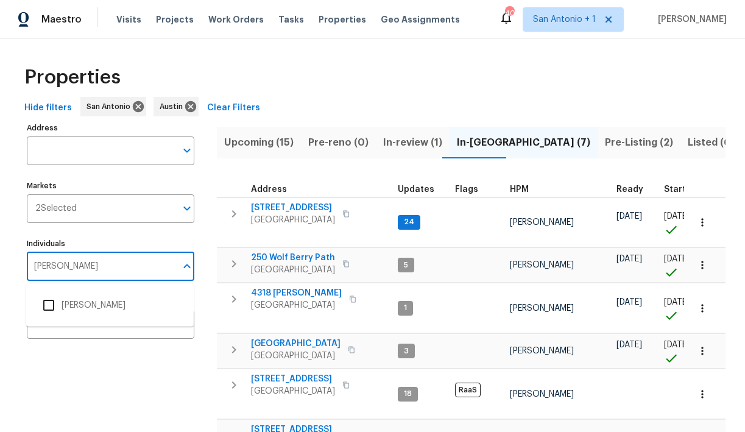
type input "chris fuentes"
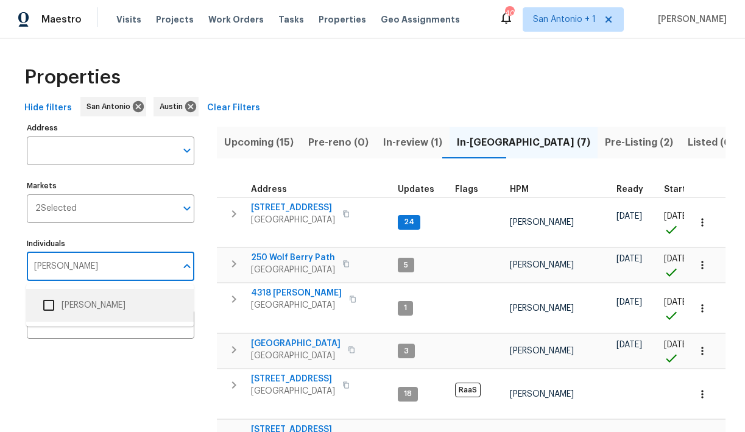
click at [73, 306] on li "[PERSON_NAME]" at bounding box center [110, 306] width 148 height 26
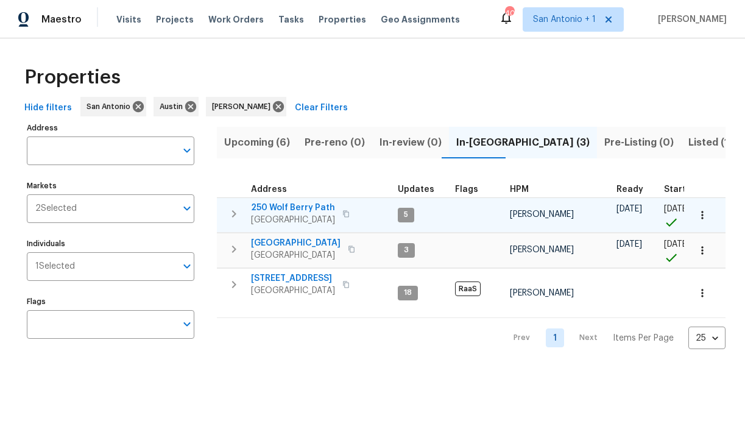
click at [287, 206] on span "250 Wolf Berry Path" at bounding box center [293, 208] width 84 height 12
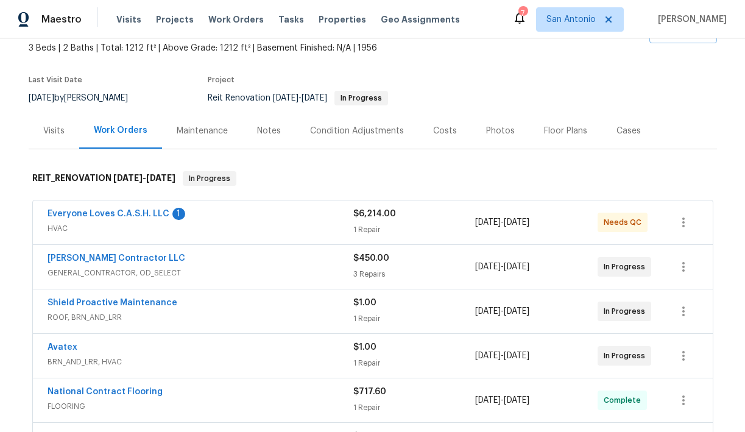
scroll to position [78, 0]
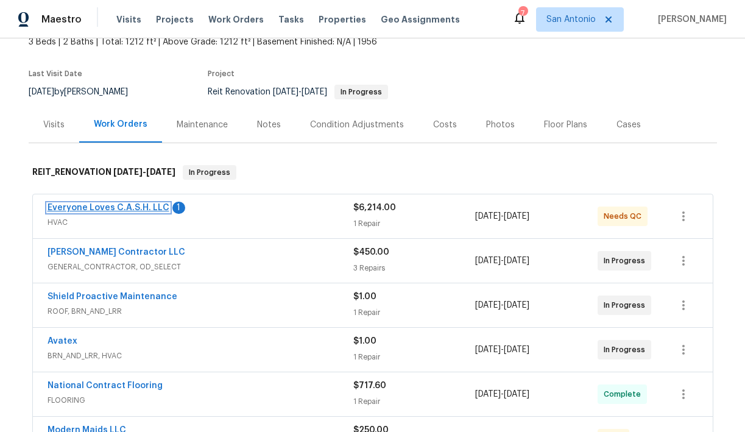
click at [134, 211] on link "Everyone Loves C.A.S.H. LLC" at bounding box center [109, 208] width 122 height 9
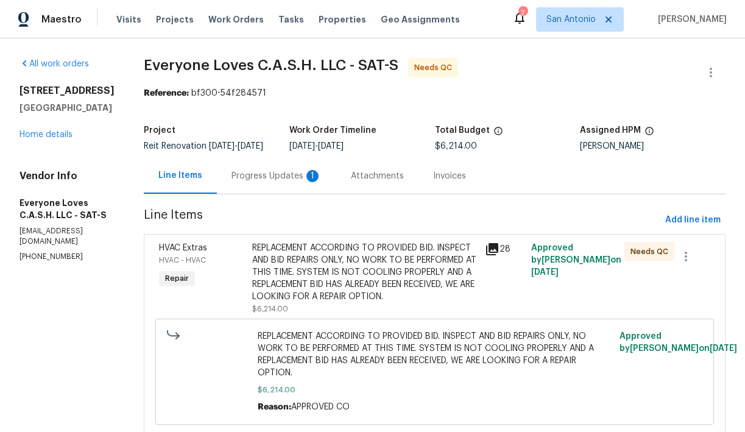
click at [293, 182] on div "Progress Updates 1" at bounding box center [277, 176] width 90 height 12
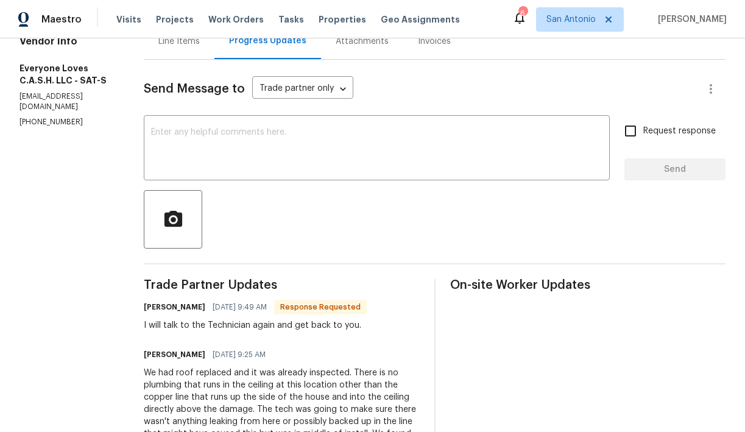
scroll to position [107, 0]
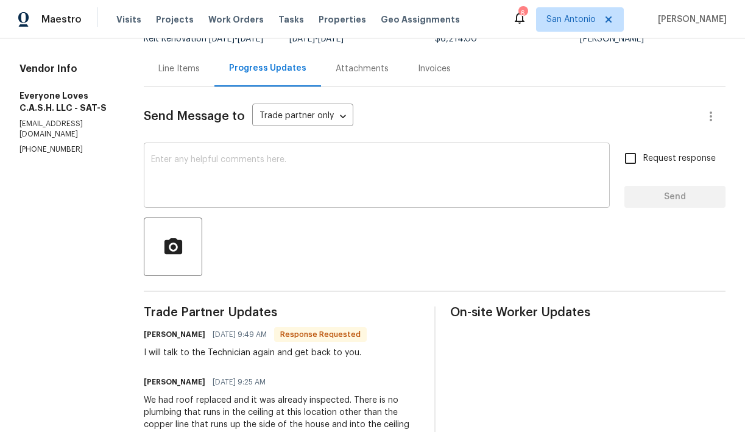
click at [252, 174] on textarea at bounding box center [377, 176] width 452 height 43
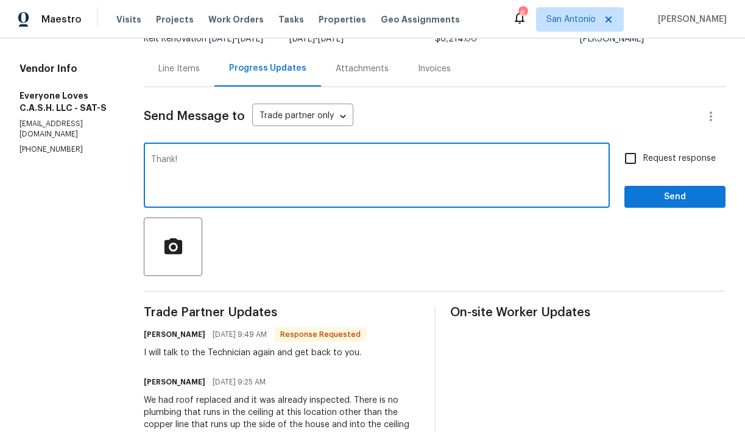
type textarea "Thank!"
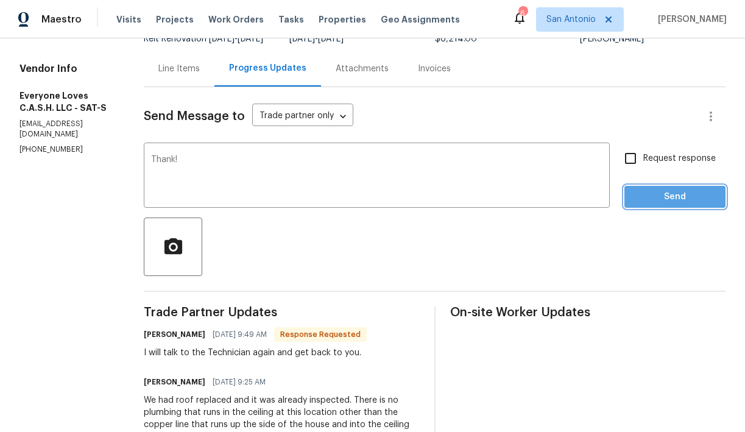
click at [667, 200] on span "Send" at bounding box center [675, 197] width 82 height 15
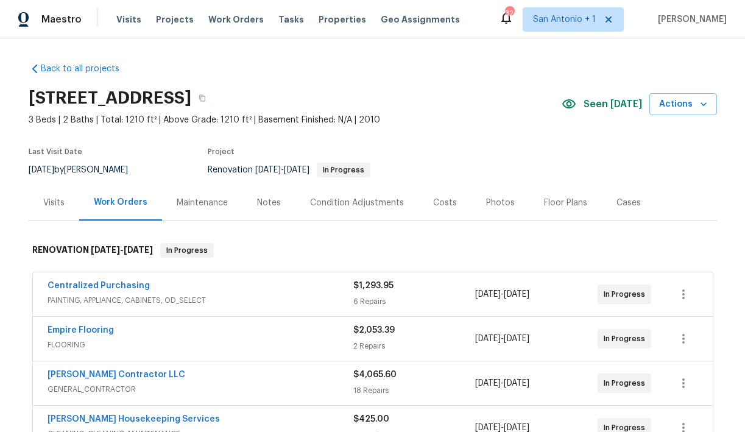
click at [269, 201] on div "Notes" at bounding box center [269, 203] width 24 height 12
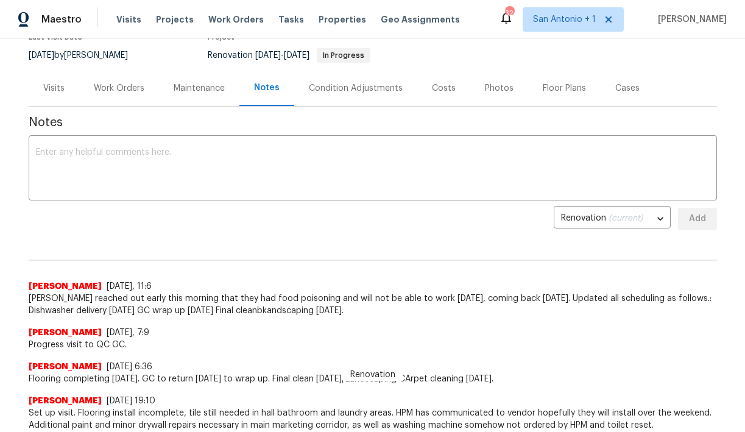
scroll to position [113, 0]
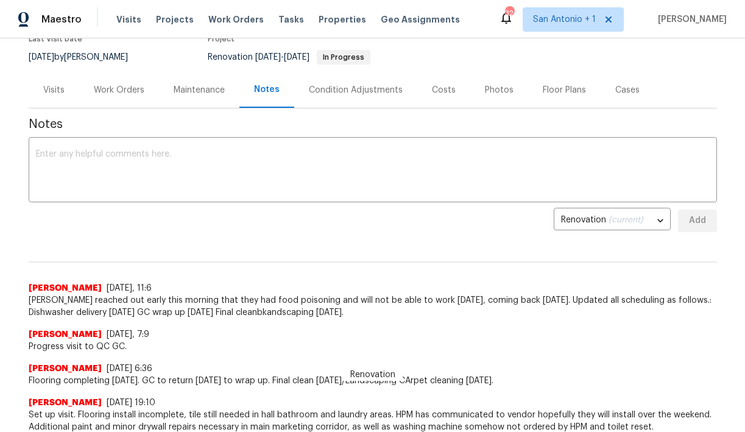
click at [120, 92] on div "Work Orders" at bounding box center [119, 90] width 51 height 12
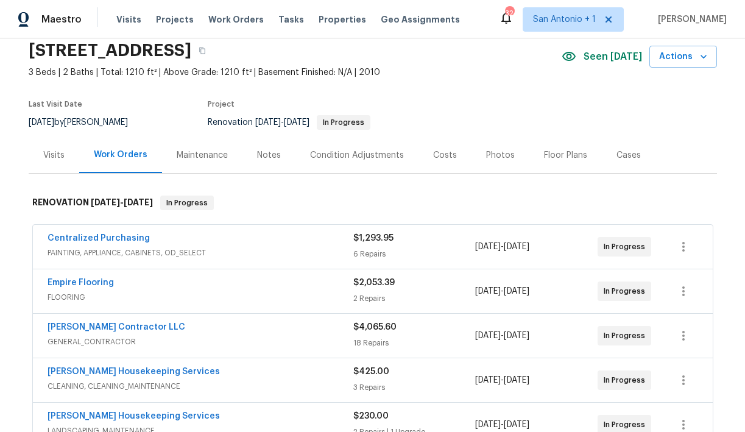
scroll to position [48, 0]
click at [268, 155] on div "Notes" at bounding box center [269, 155] width 24 height 12
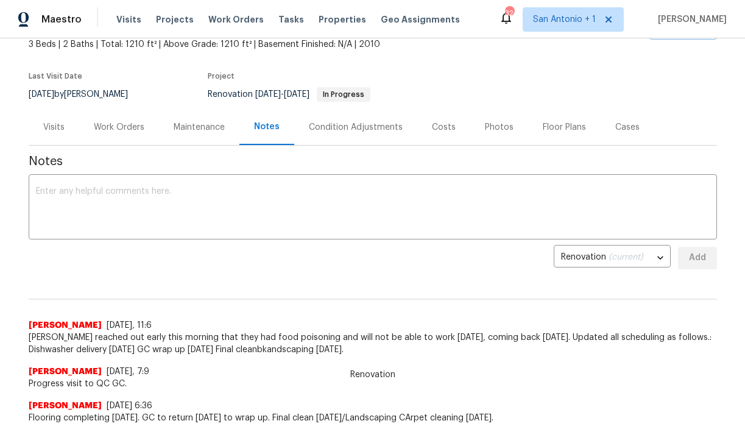
scroll to position [78, 0]
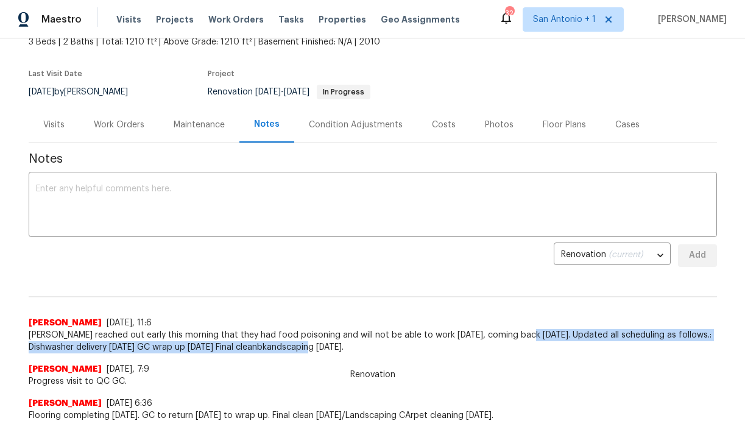
drag, startPoint x: 521, startPoint y: 335, endPoint x: 521, endPoint y: 352, distance: 17.1
click at [521, 352] on span "[PERSON_NAME] reached out early this morning that they had food poisoning and w…" at bounding box center [373, 341] width 689 height 24
copy span "Updated all scheduling as follows.: Dishwasher delivery [DATE] GC wrap up [DATE…"
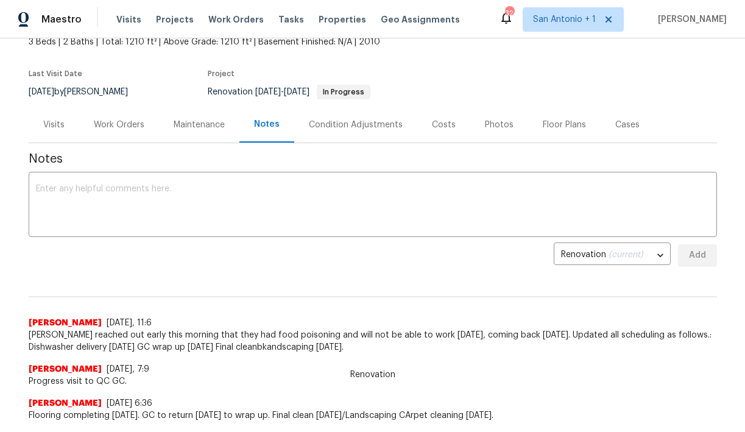
click at [126, 126] on div "Work Orders" at bounding box center [119, 125] width 51 height 12
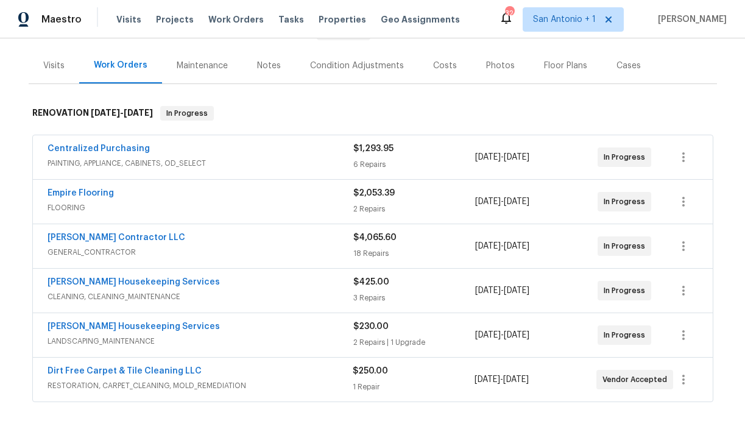
scroll to position [138, 0]
click at [89, 192] on link "Empire Flooring" at bounding box center [81, 192] width 66 height 9
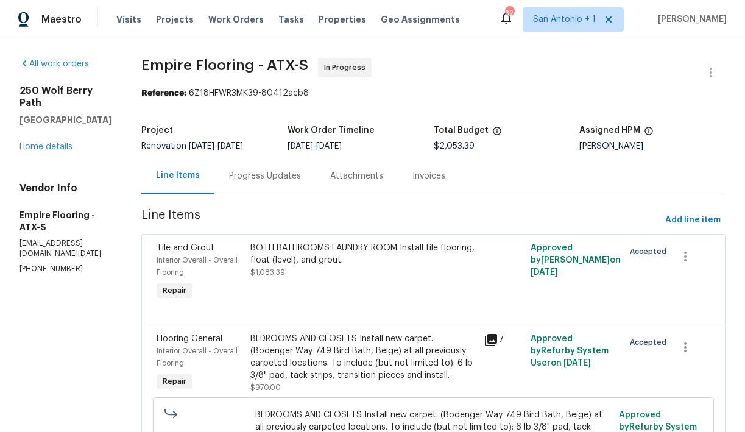
click at [287, 178] on div "Progress Updates" at bounding box center [265, 176] width 72 height 12
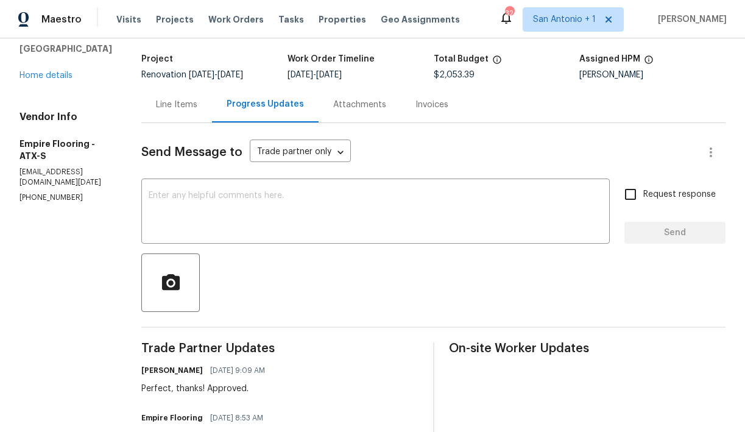
scroll to position [71, 0]
click at [221, 198] on textarea at bounding box center [376, 213] width 454 height 43
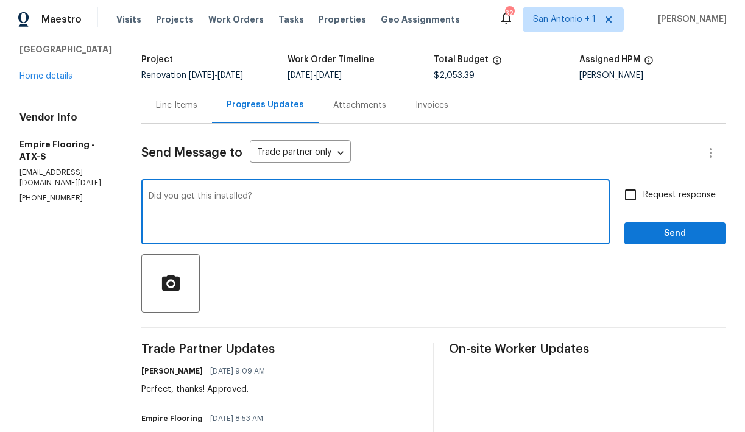
type textarea "Did you get this installed?"
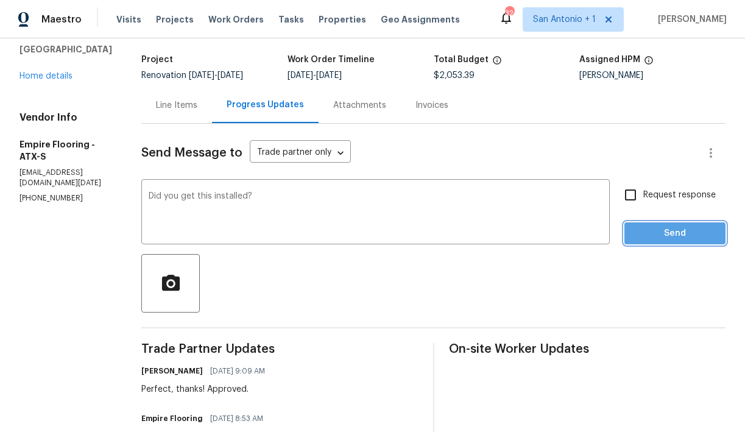
click at [681, 230] on span "Send" at bounding box center [675, 233] width 82 height 15
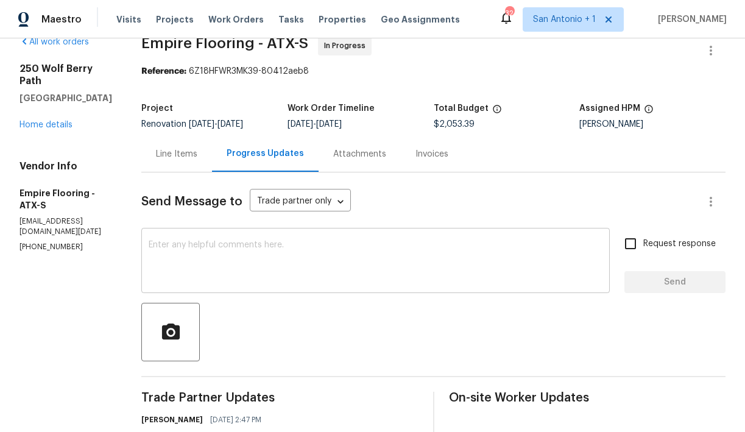
scroll to position [0, 0]
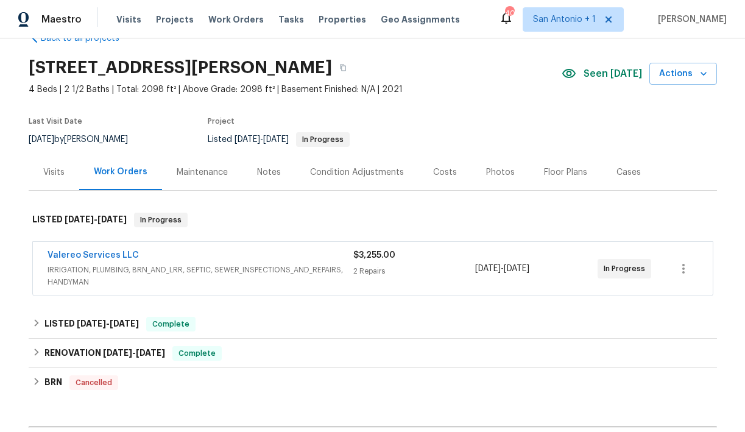
scroll to position [37, 0]
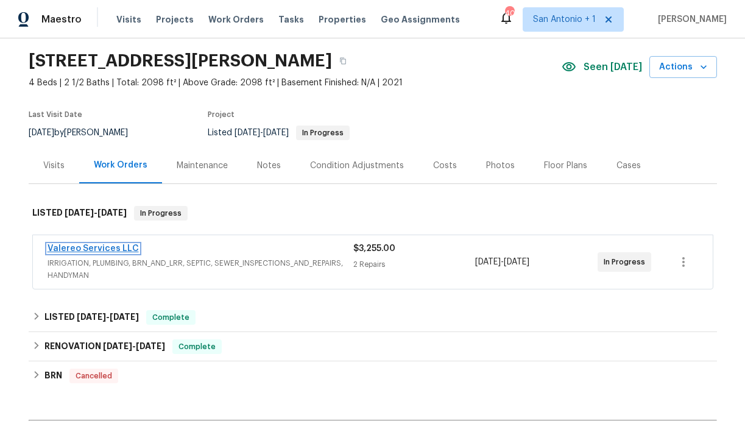
click at [105, 249] on link "Valereo Services LLC" at bounding box center [93, 248] width 91 height 9
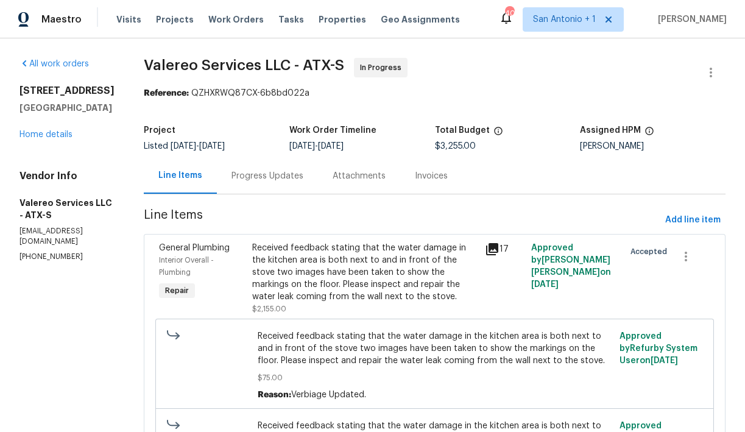
click at [257, 179] on div "Progress Updates" at bounding box center [268, 176] width 72 height 12
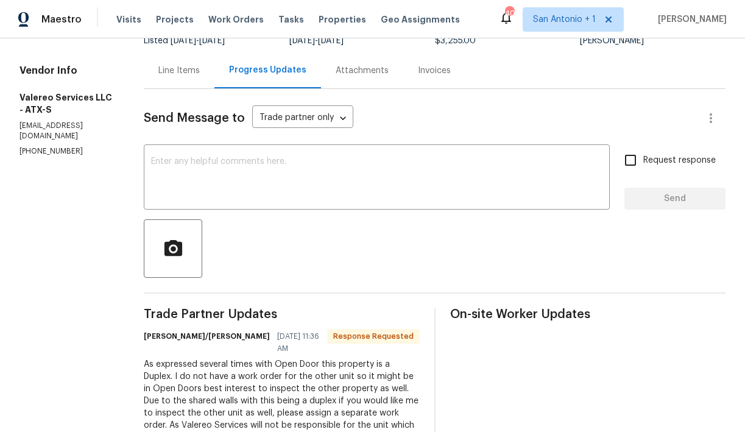
scroll to position [104, 0]
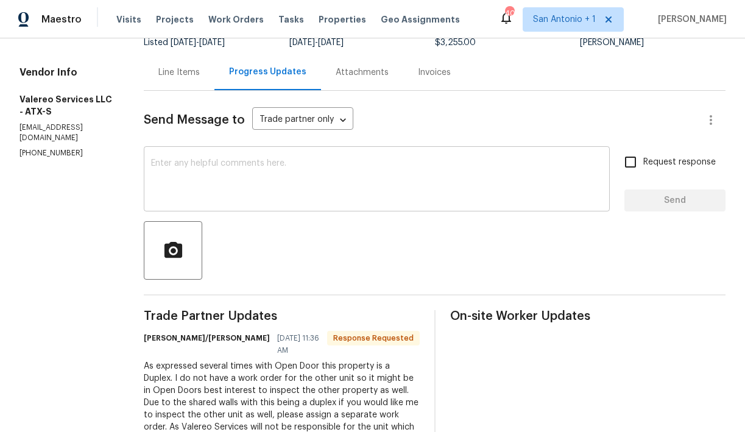
click at [182, 163] on textarea at bounding box center [377, 180] width 452 height 43
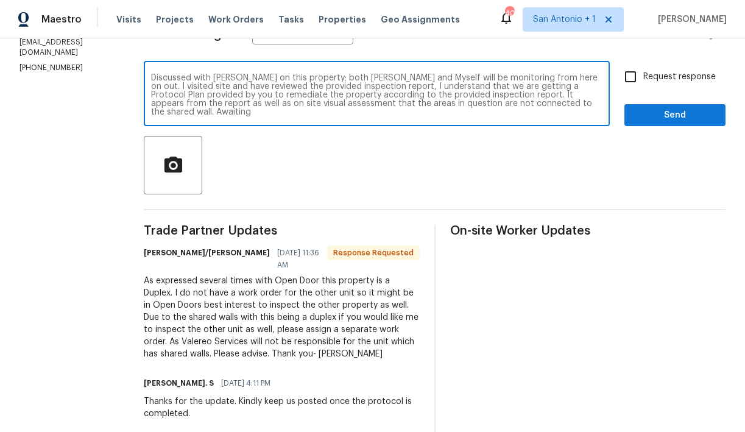
scroll to position [179, 0]
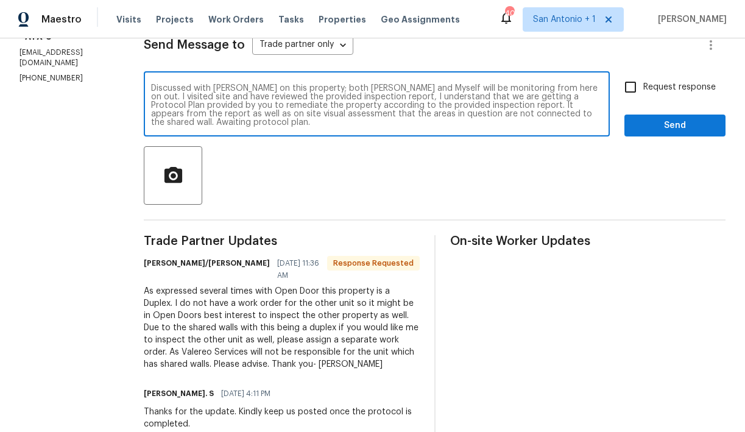
type textarea "Discussed with Kelly on this property; both Sheila and Myself will be monitorin…"
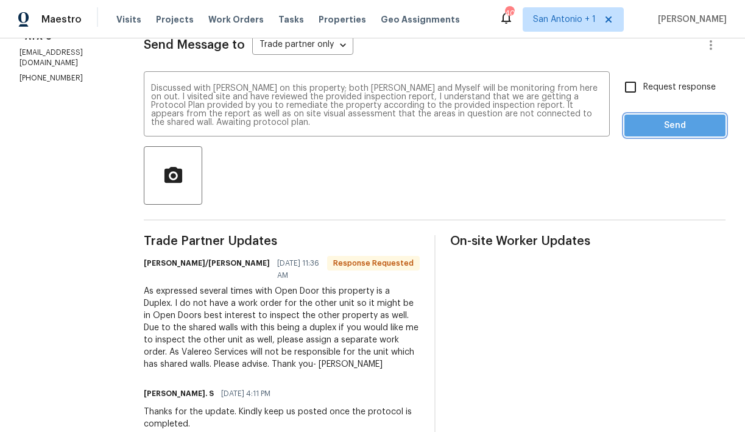
click at [672, 119] on span "Send" at bounding box center [675, 125] width 82 height 15
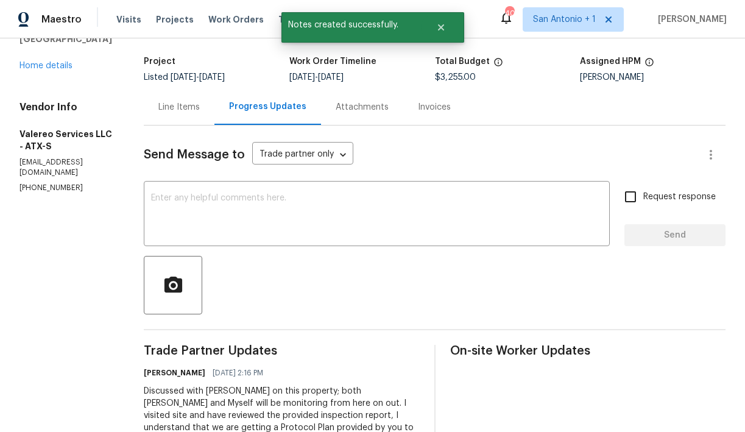
scroll to position [66, 0]
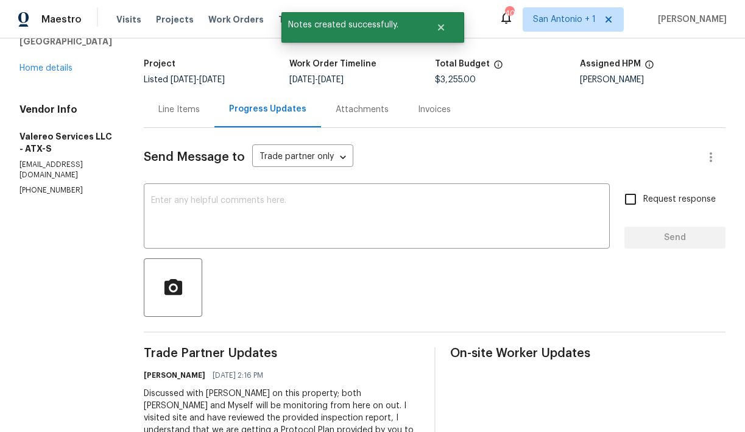
click at [54, 74] on div "540 Fieldwood Dr Unit A Buda, TX 78610 Home details" at bounding box center [67, 46] width 95 height 56
click at [51, 74] on div "540 Fieldwood Dr Unit A Buda, TX 78610 Home details" at bounding box center [67, 46] width 95 height 56
click at [51, 73] on link "Home details" at bounding box center [46, 68] width 53 height 9
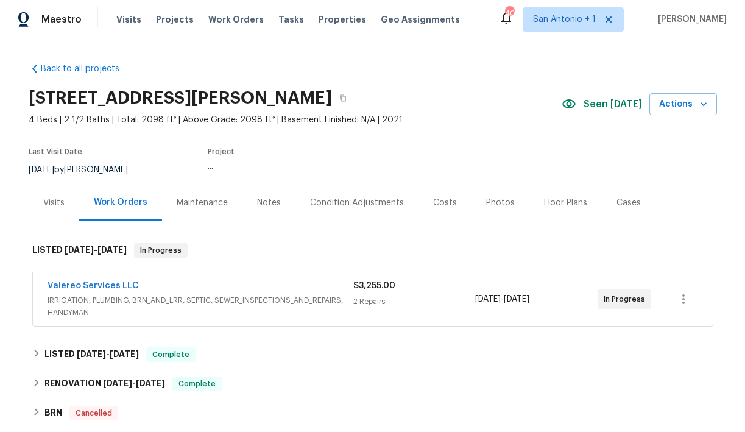
click at [263, 205] on div "Notes" at bounding box center [269, 203] width 24 height 12
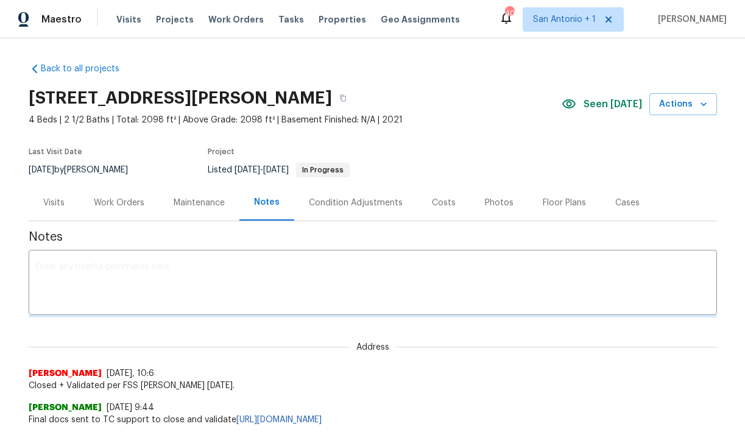
scroll to position [94, 0]
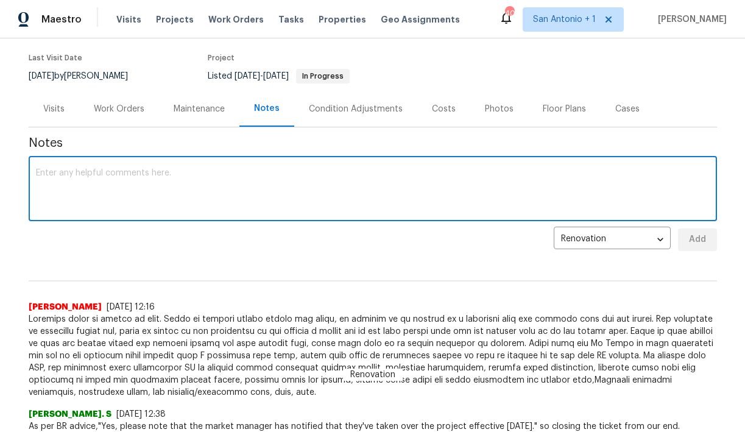
click at [296, 169] on textarea at bounding box center [373, 190] width 674 height 43
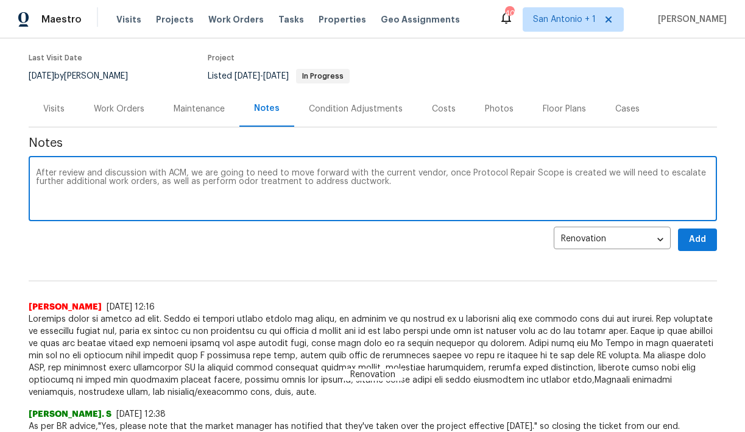
type textarea "After review and discussion with ACM, we are going to need to move forward with…"
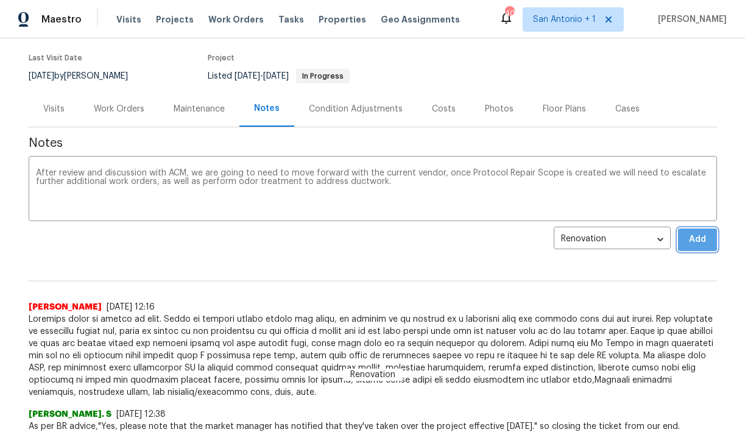
click at [691, 235] on span "Add" at bounding box center [698, 239] width 20 height 15
